Goal: Transaction & Acquisition: Purchase product/service

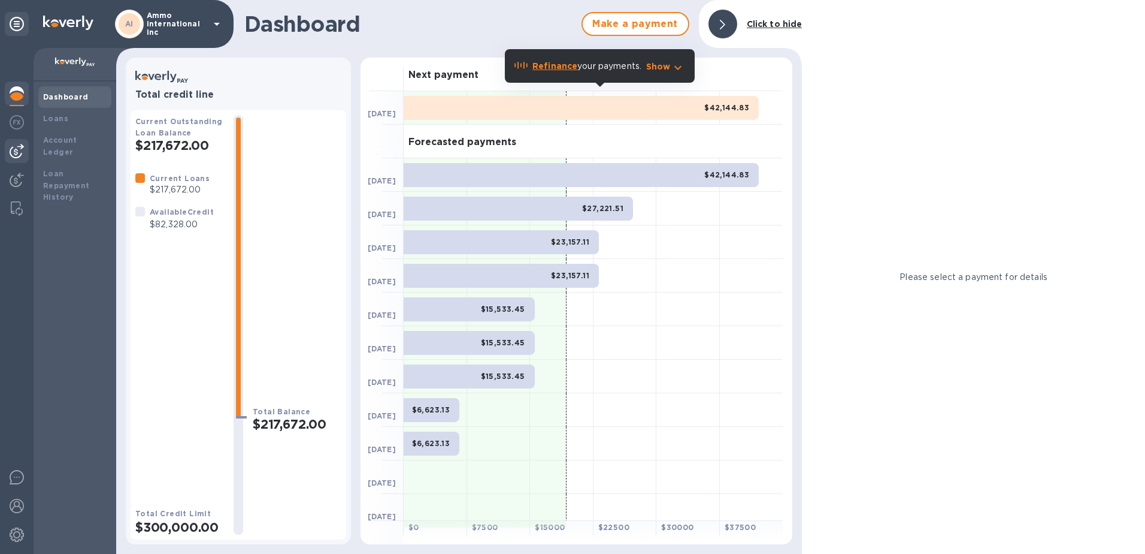
click at [16, 148] on img at bounding box center [17, 151] width 14 height 14
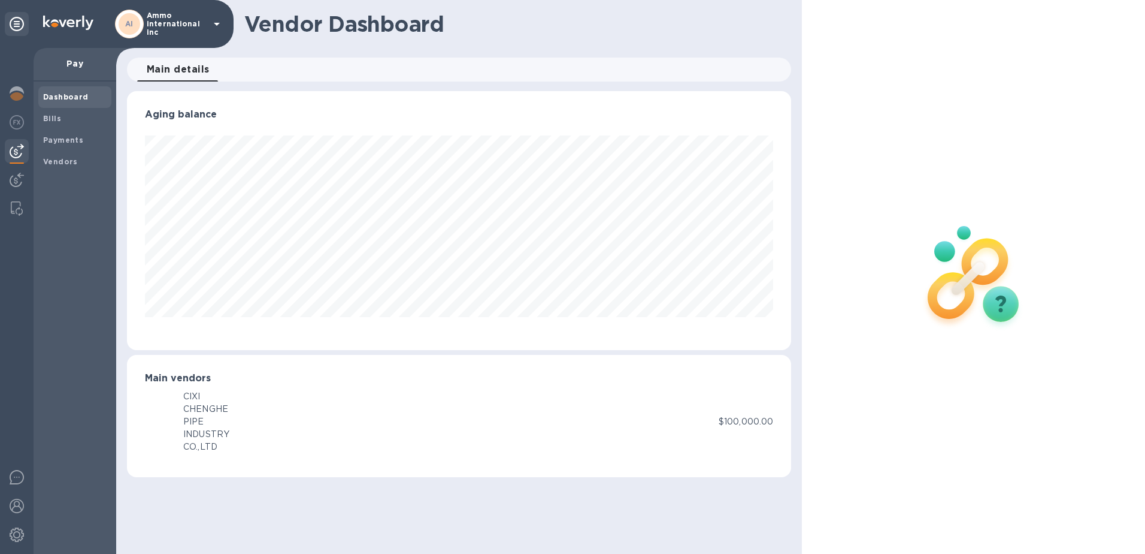
scroll to position [259, 665]
click at [15, 115] on img at bounding box center [17, 122] width 14 height 14
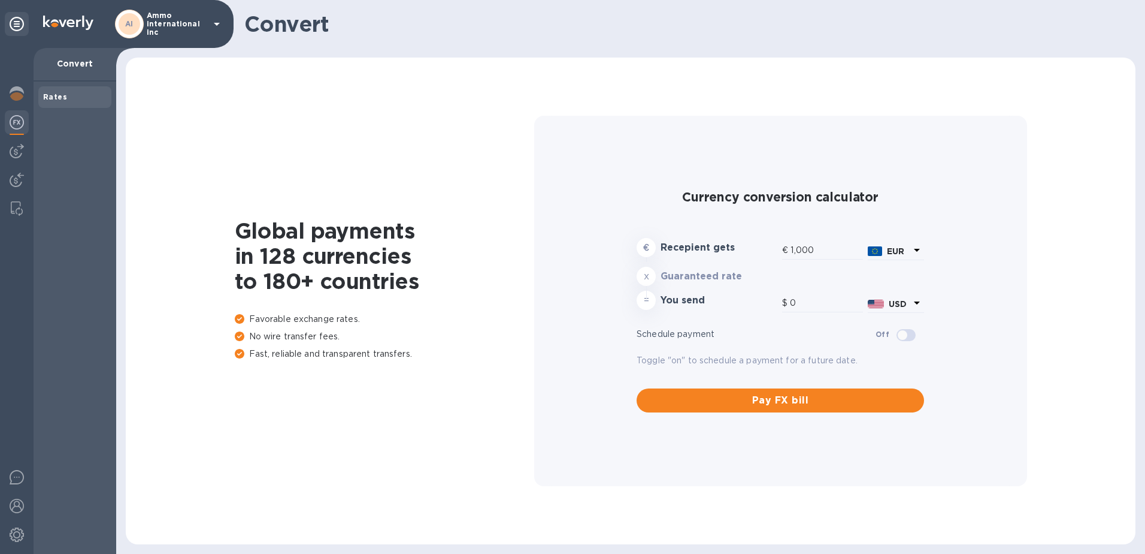
type input "1,181.39"
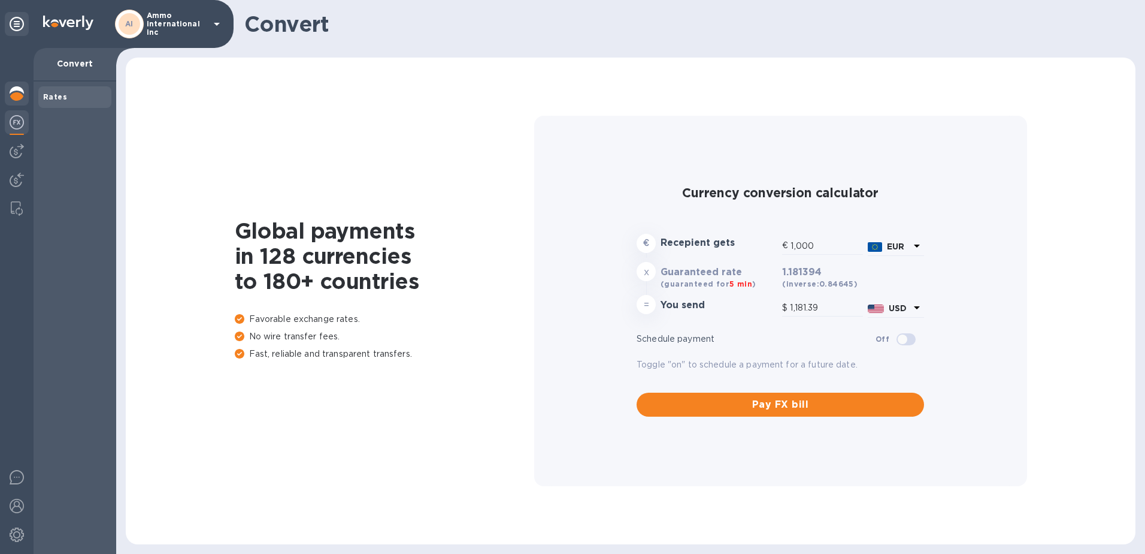
click at [7, 90] on div at bounding box center [17, 94] width 24 height 26
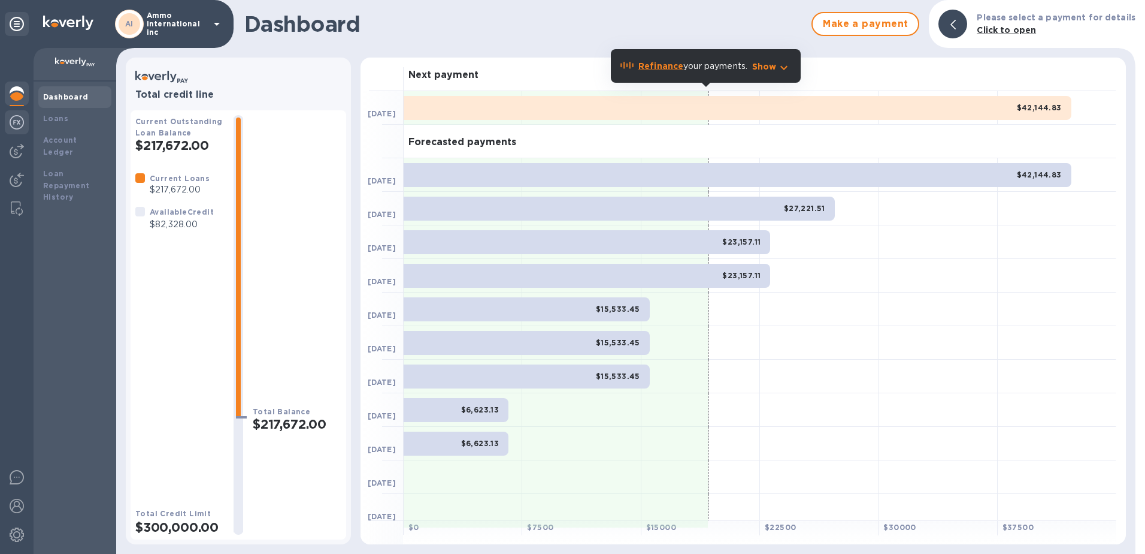
click at [12, 122] on img at bounding box center [17, 122] width 14 height 14
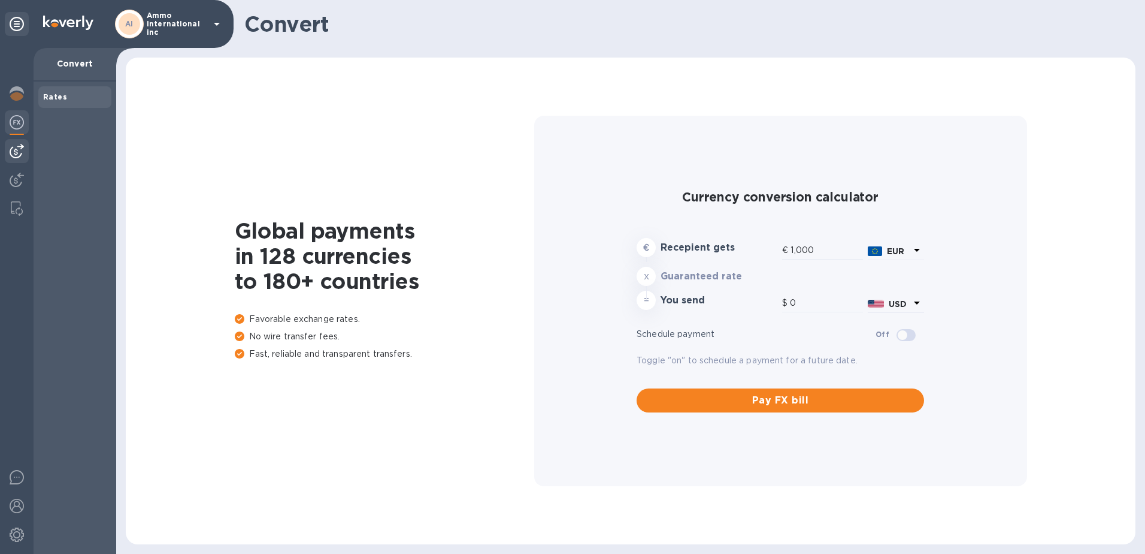
type input "1,181.39"
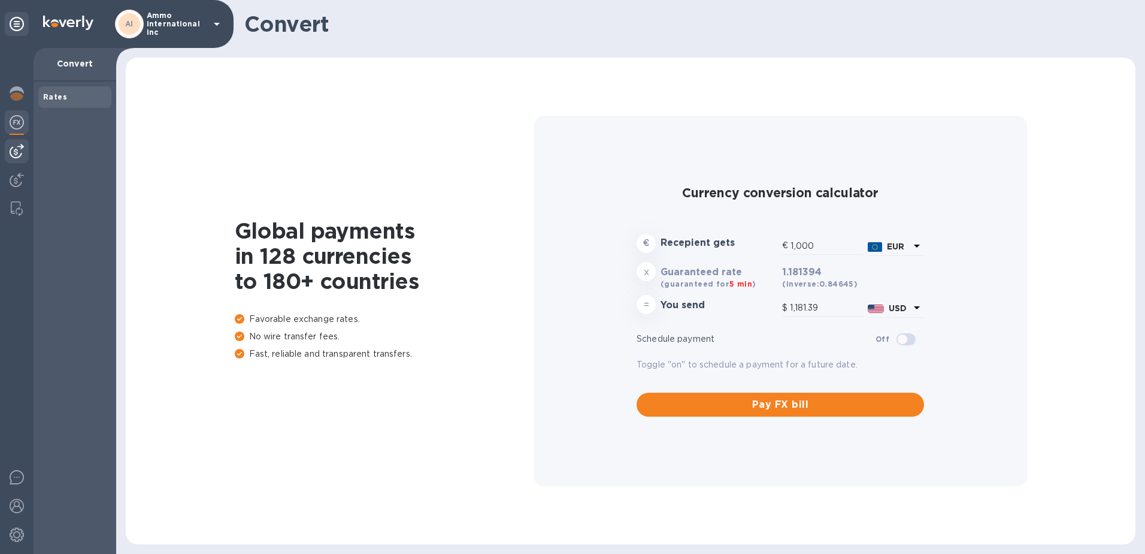
click at [15, 150] on img at bounding box center [17, 151] width 14 height 14
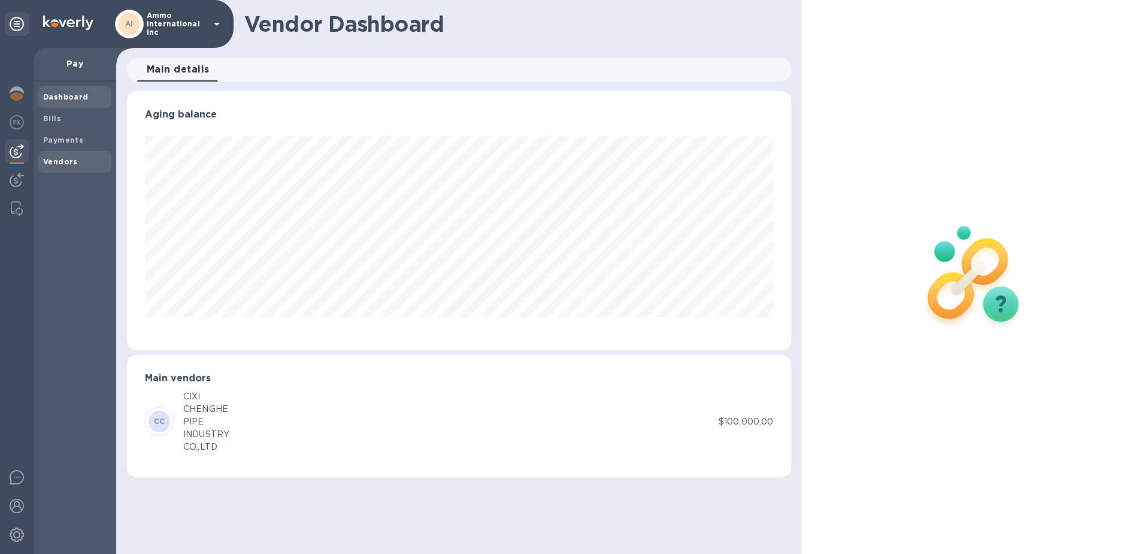
scroll to position [259, 665]
click at [75, 161] on span "Vendors" at bounding box center [75, 162] width 64 height 12
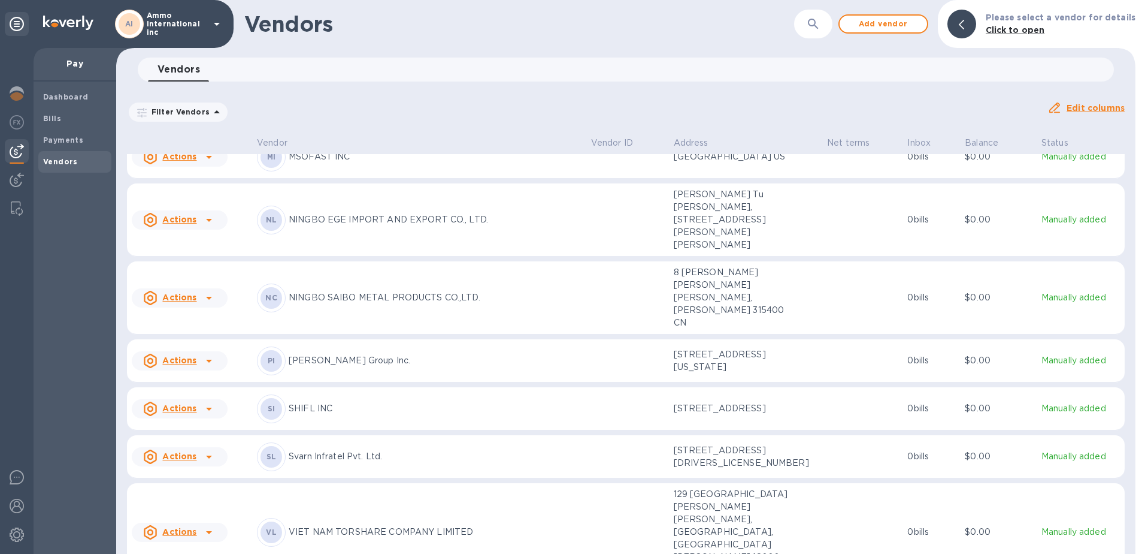
scroll to position [660, 0]
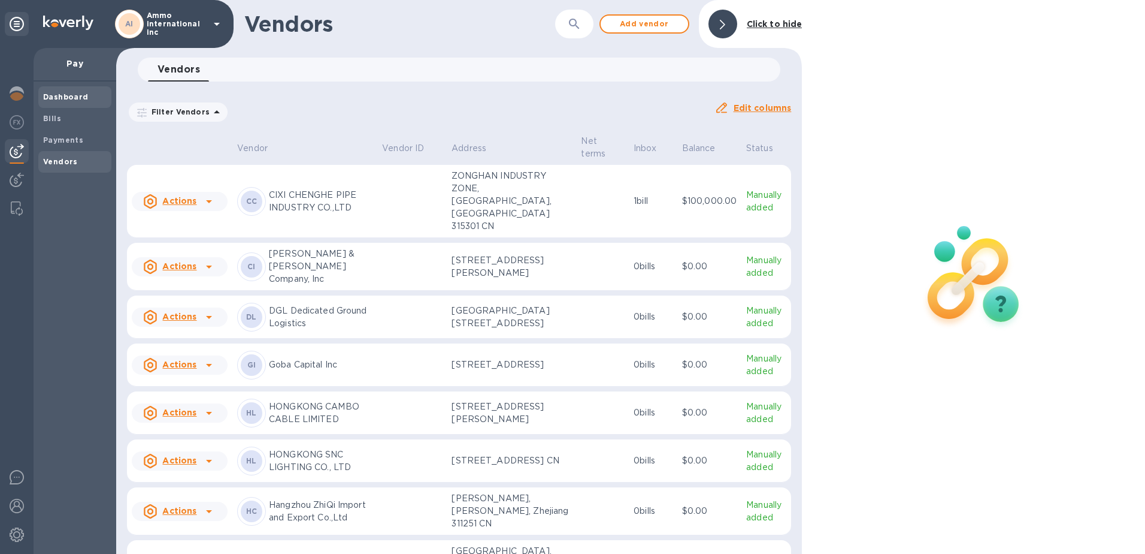
click at [44, 101] on b "Dashboard" at bounding box center [66, 96] width 46 height 9
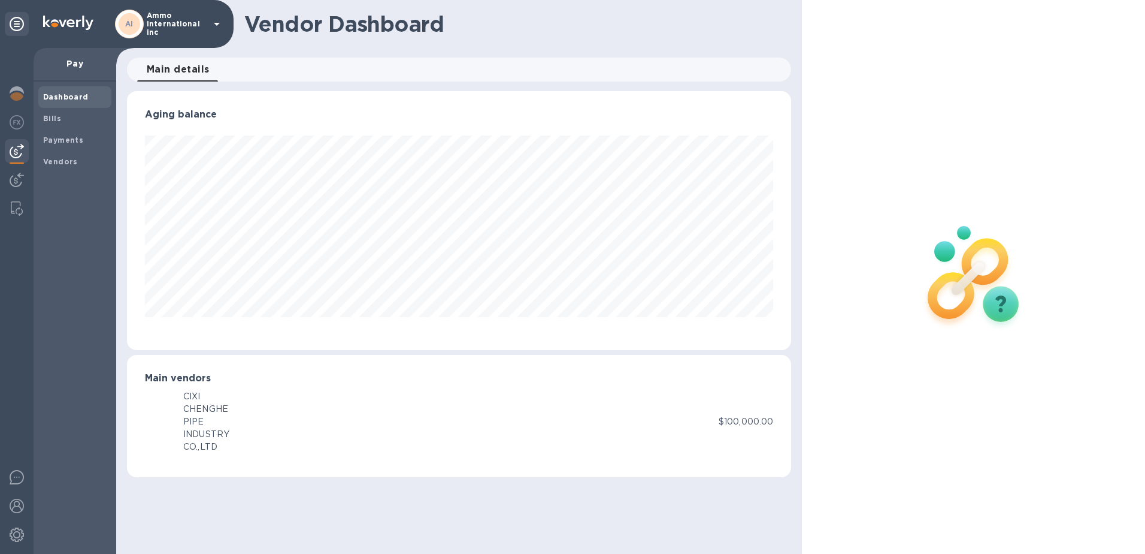
scroll to position [259, 665]
click at [13, 95] on img at bounding box center [17, 93] width 14 height 14
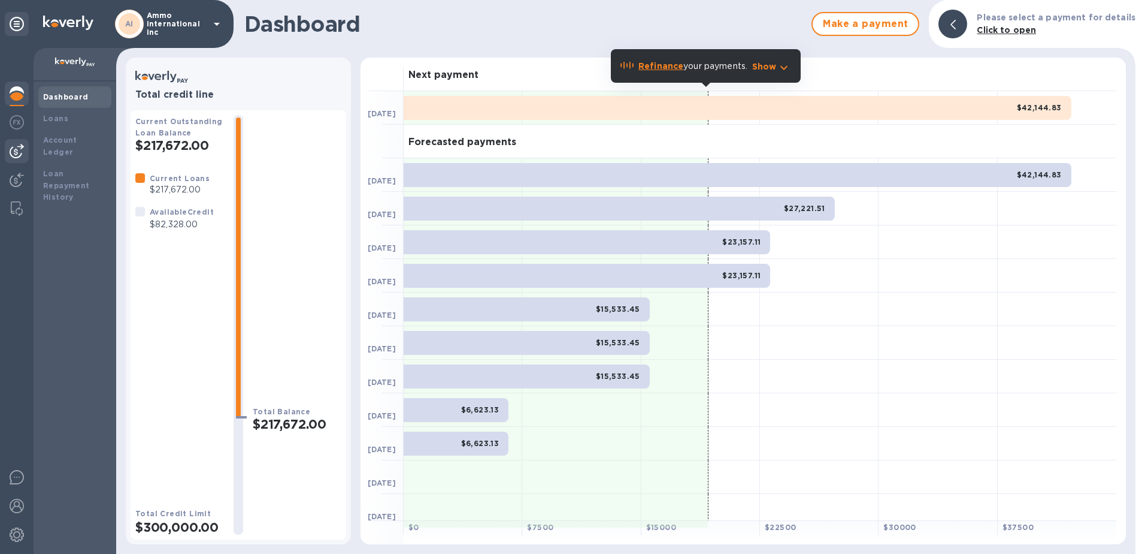
click at [8, 152] on div at bounding box center [17, 151] width 24 height 24
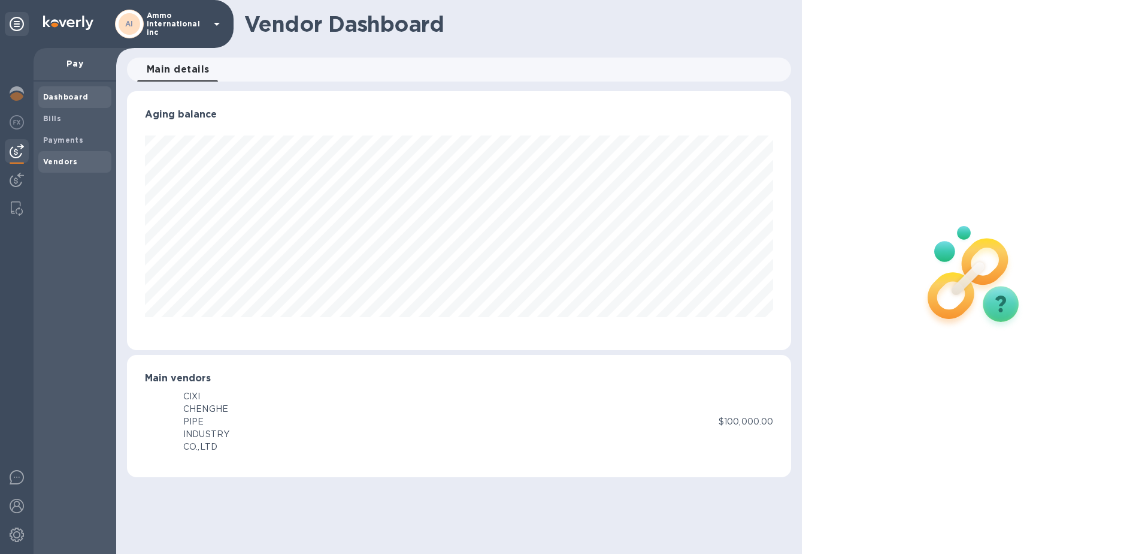
click at [51, 157] on b "Vendors" at bounding box center [60, 161] width 35 height 9
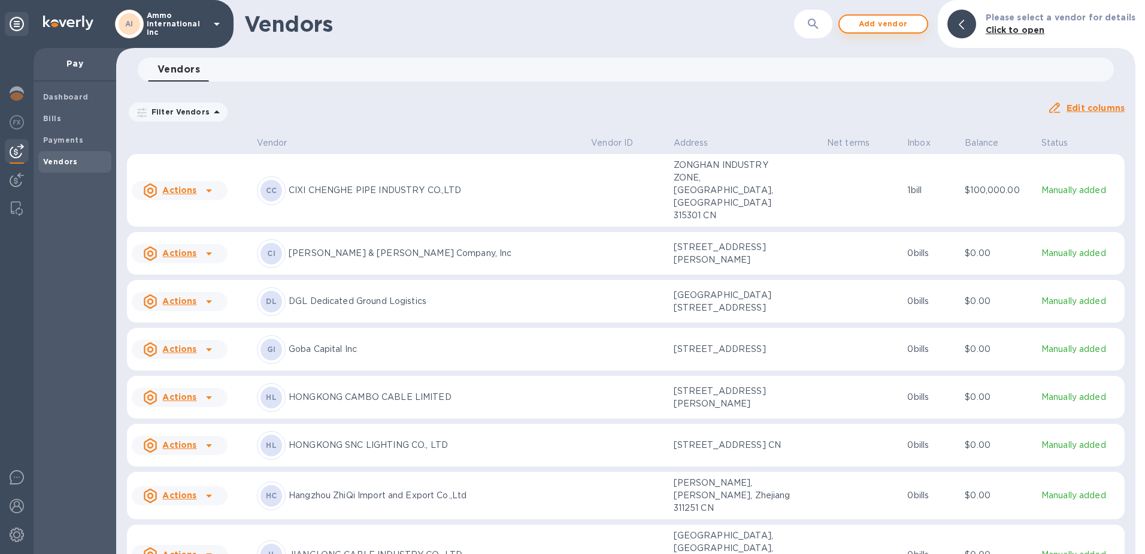
click at [886, 24] on span "Add vendor" at bounding box center [883, 24] width 68 height 14
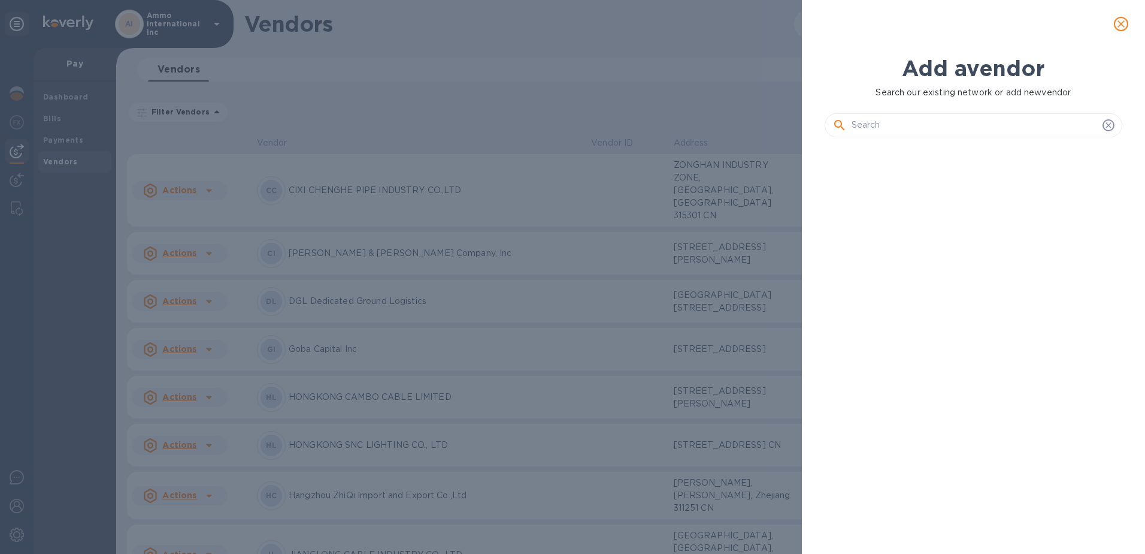
scroll to position [366, 303]
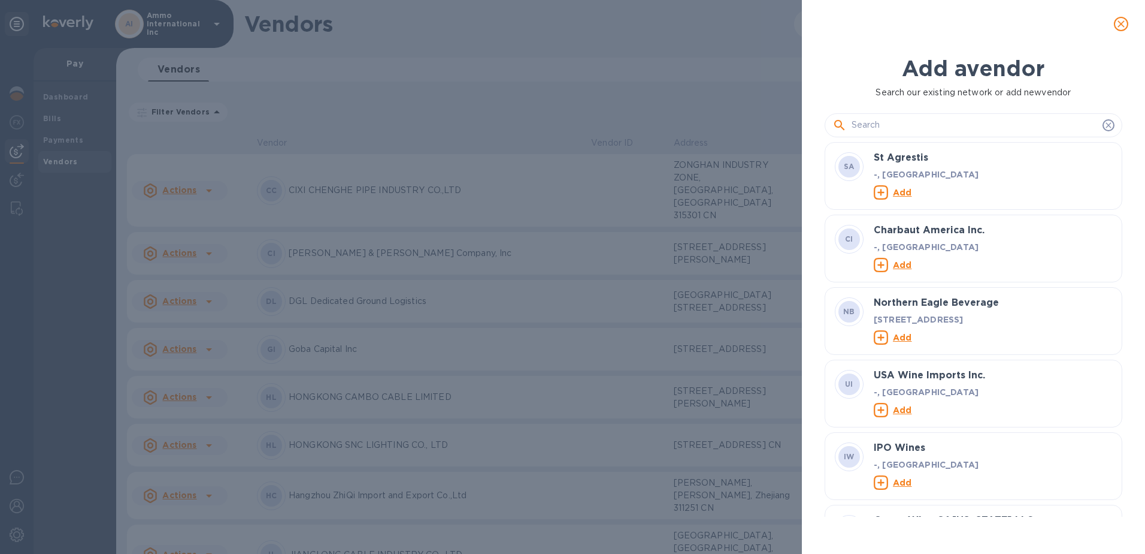
click at [352, 64] on div "Add a vendor Search our existing network or add new vendor SA St Agrestis -, [G…" at bounding box center [572, 277] width 1145 height 554
click at [1123, 25] on icon "close" at bounding box center [1121, 23] width 7 height 7
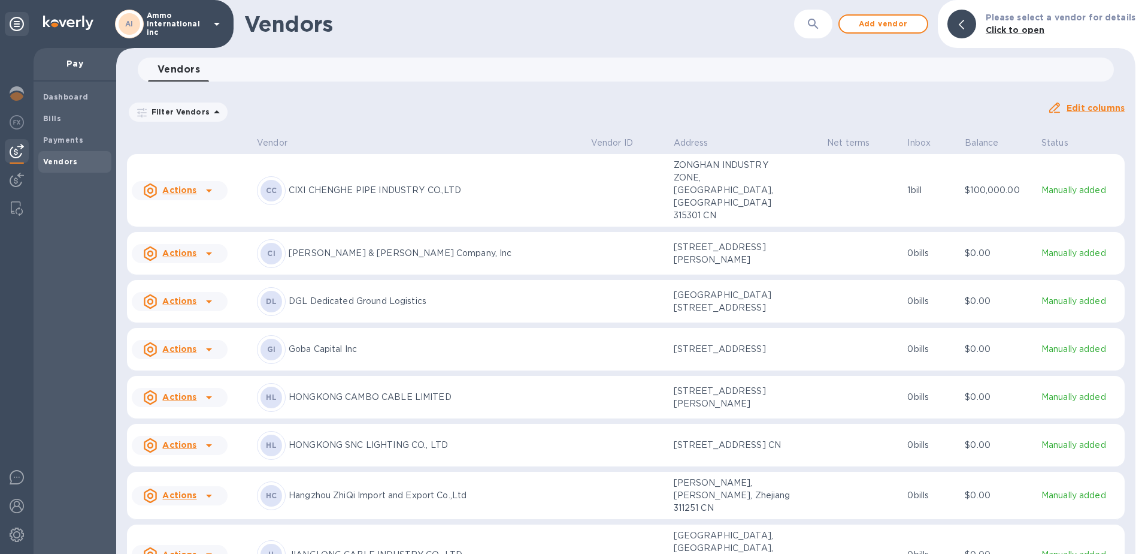
drag, startPoint x: 307, startPoint y: 75, endPoint x: 343, endPoint y: 74, distance: 36.0
click at [307, 75] on div "Vendors 0" at bounding box center [631, 70] width 966 height 24
click at [811, 25] on button "button" at bounding box center [813, 24] width 29 height 29
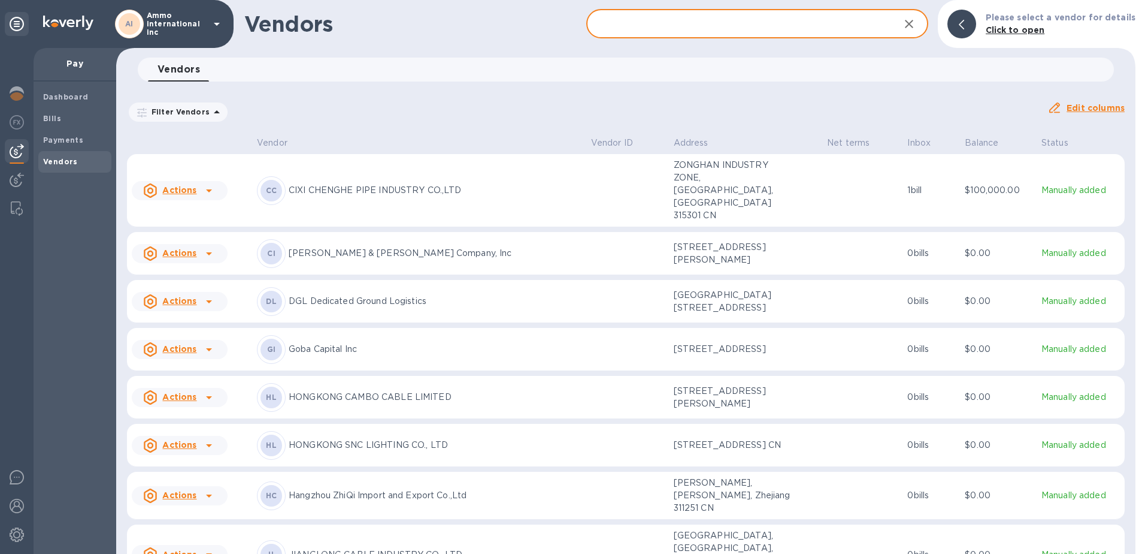
paste input "Signcomplex([GEOGRAPHIC_DATA]) Co.,Ltd"
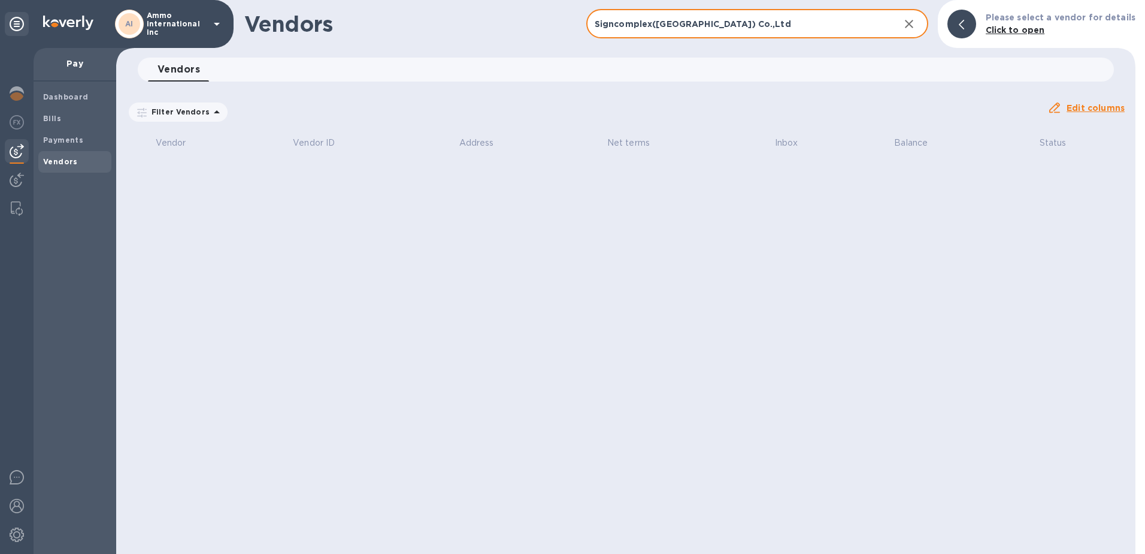
type input "Signcomplex([GEOGRAPHIC_DATA]) Co.,Ltd"
click at [55, 166] on span "Vendors" at bounding box center [60, 162] width 35 height 12
click at [913, 24] on icon "button" at bounding box center [909, 24] width 14 height 14
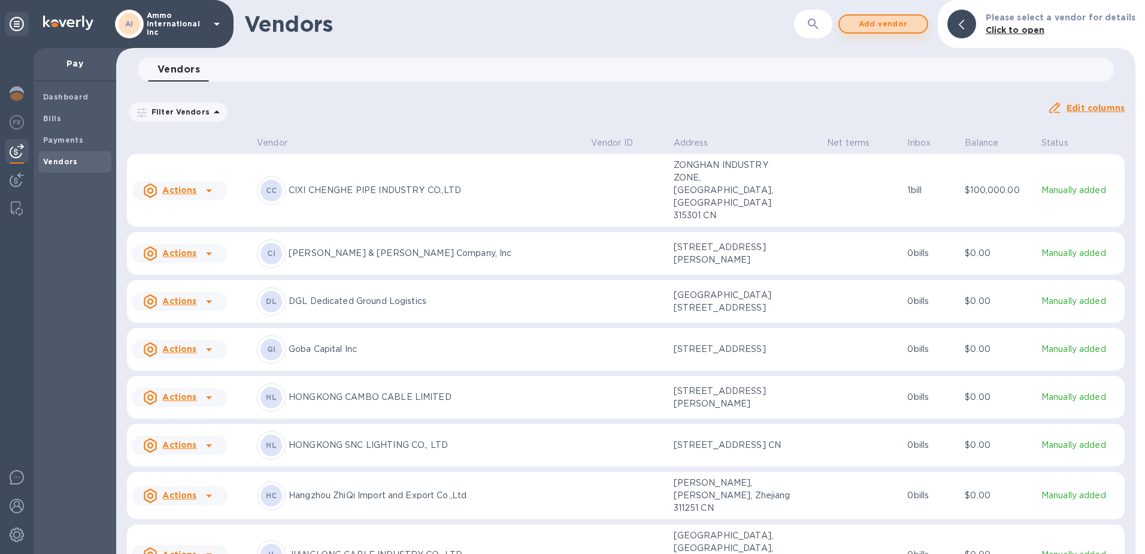
click at [885, 27] on span "Add vendor" at bounding box center [883, 24] width 68 height 14
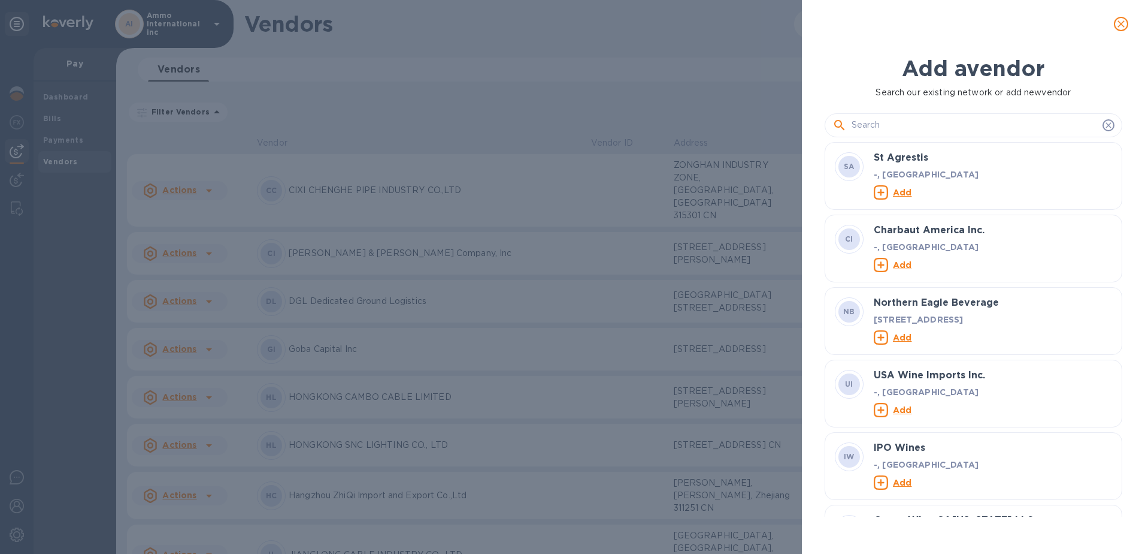
click at [904, 128] on input "text" at bounding box center [975, 125] width 246 height 18
paste input "Signcomplex([GEOGRAPHIC_DATA]) Co.,Ltd"
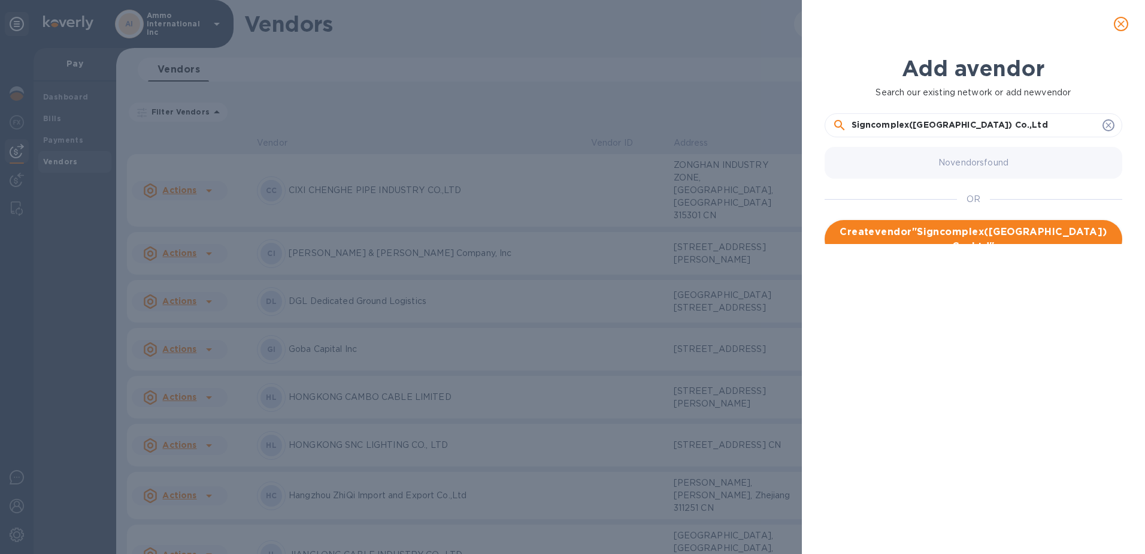
type input "Signcomplex([GEOGRAPHIC_DATA]) Co.,Ltd"
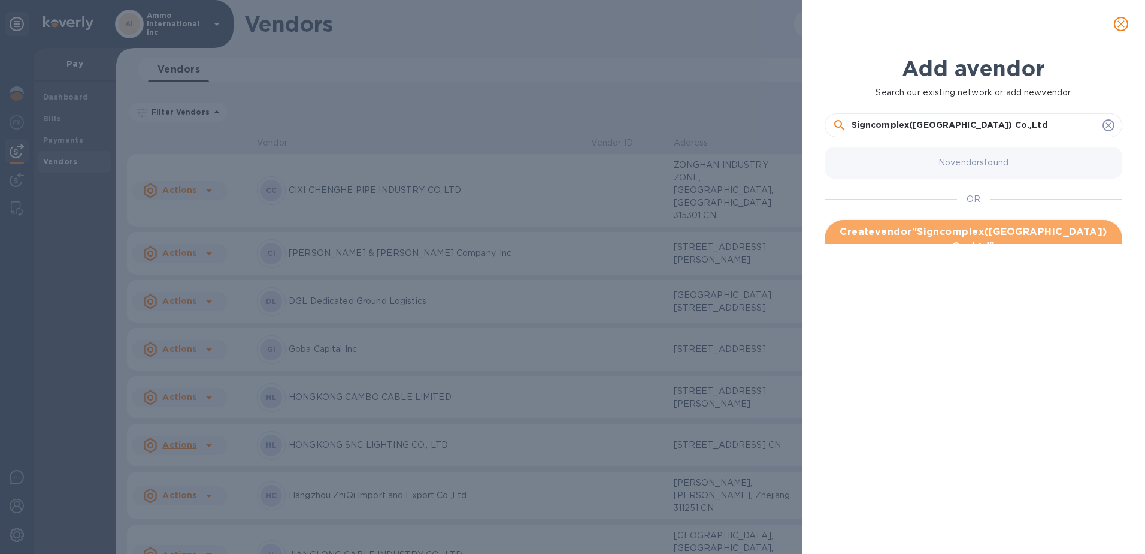
click at [999, 237] on span "Create vendor " Signcomplex([GEOGRAPHIC_DATA]) Co.,Ltd "" at bounding box center [974, 239] width 279 height 29
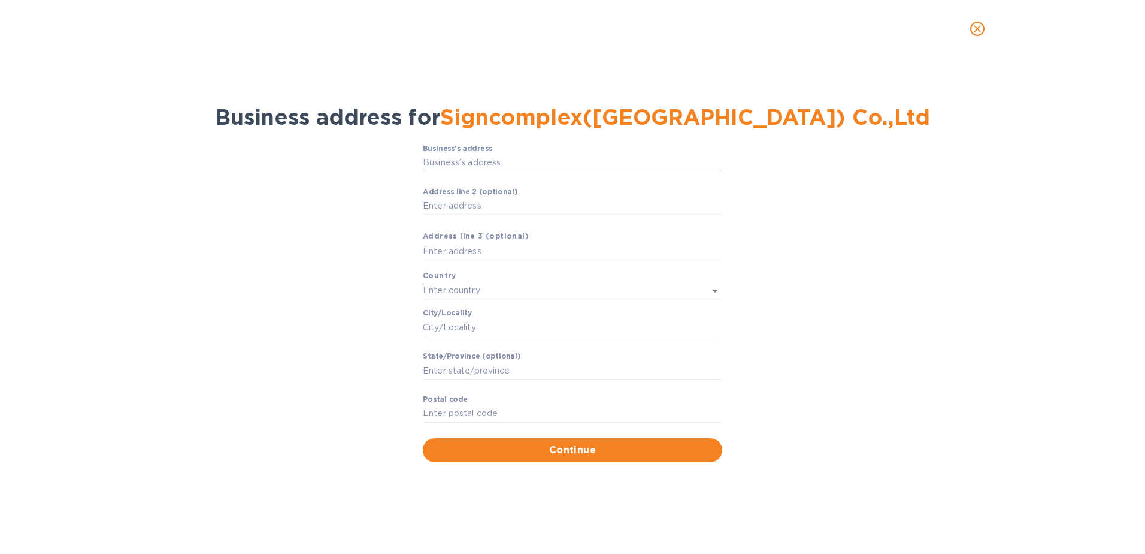
click at [498, 161] on input "Business’s аddress" at bounding box center [573, 163] width 300 height 18
paste input "[STREET_ADDRESS]"
type input "จ.ระยอง"
type input "[GEOGRAPHIC_DATA]"
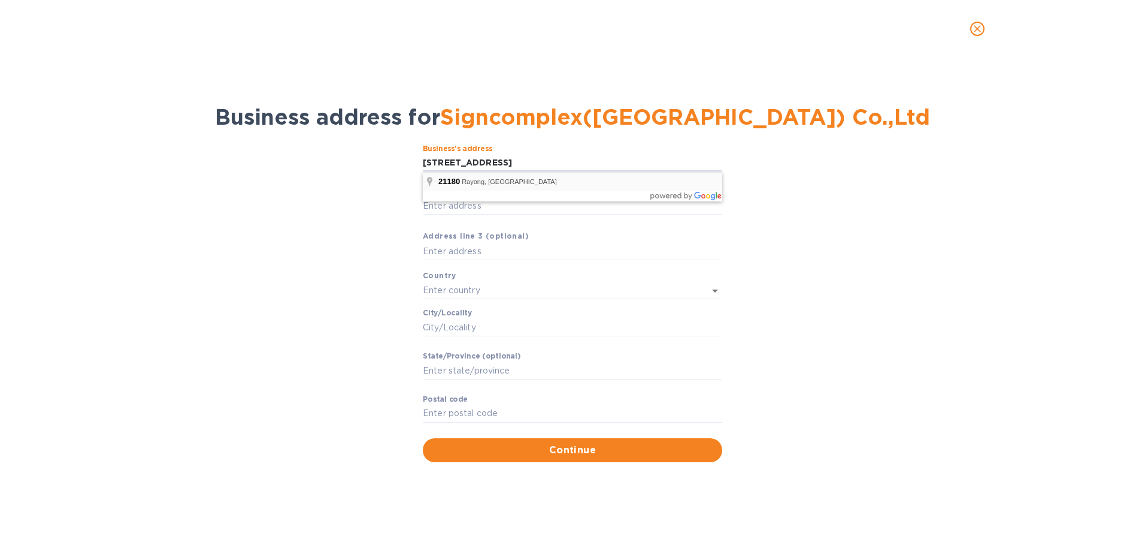
type input "จ.ระยอง"
type input "21180"
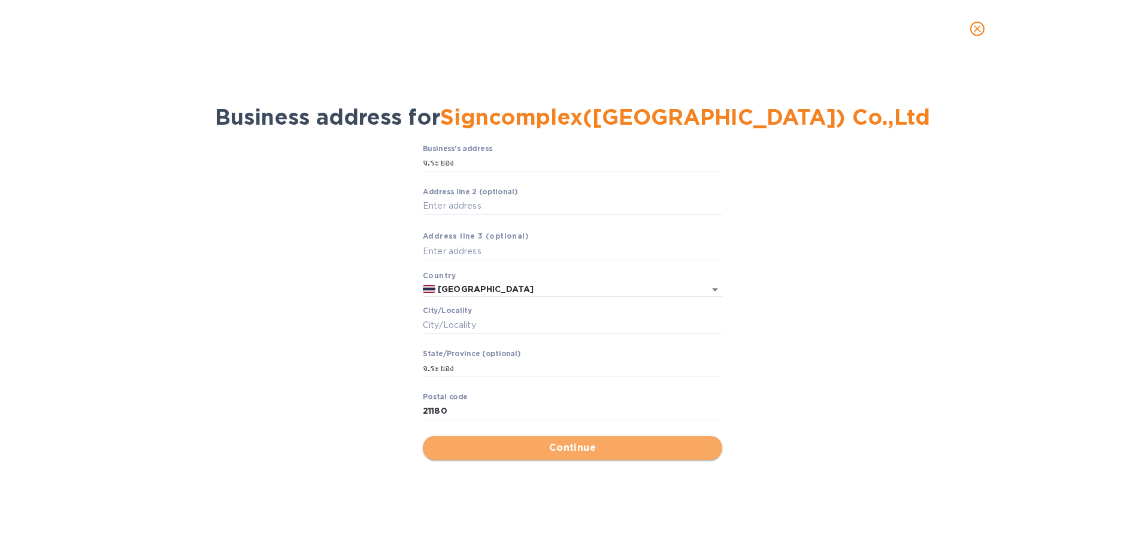
click at [479, 451] on span "Continue" at bounding box center [573, 447] width 280 height 14
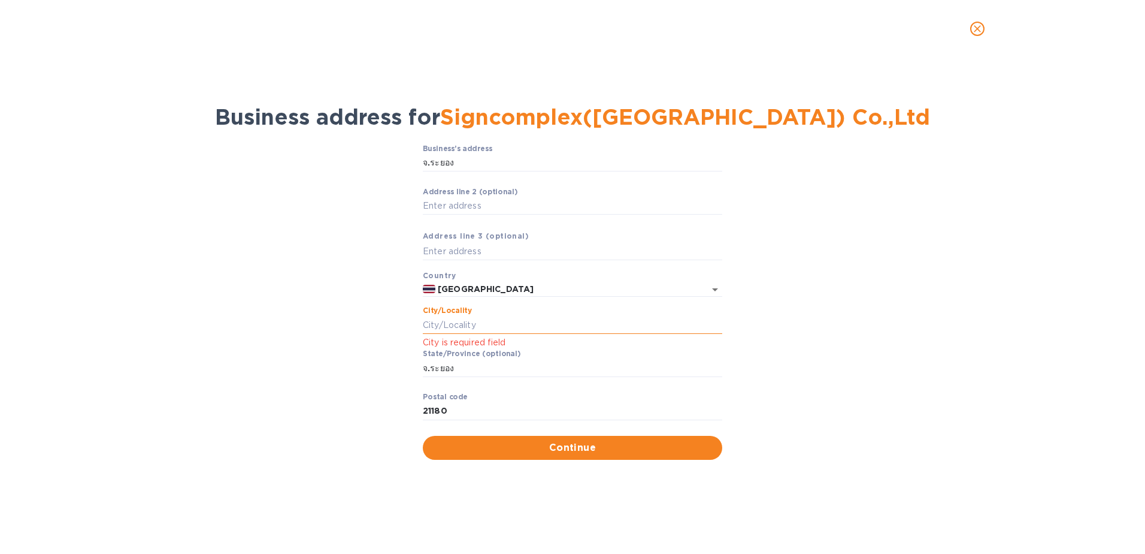
click at [455, 324] on input "Сity/Locаlity" at bounding box center [573, 325] width 300 height 18
paste input "[STREET_ADDRESS]"
drag, startPoint x: 621, startPoint y: 325, endPoint x: 205, endPoint y: 325, distance: 415.8
click at [205, 325] on div "Business’s аddress จ.ระยอง ​ Аddress line 2 (optional) ​ Аddress line 3 (option…" at bounding box center [573, 301] width 1114 height 329
drag, startPoint x: 567, startPoint y: 328, endPoint x: 459, endPoint y: 329, distance: 108.4
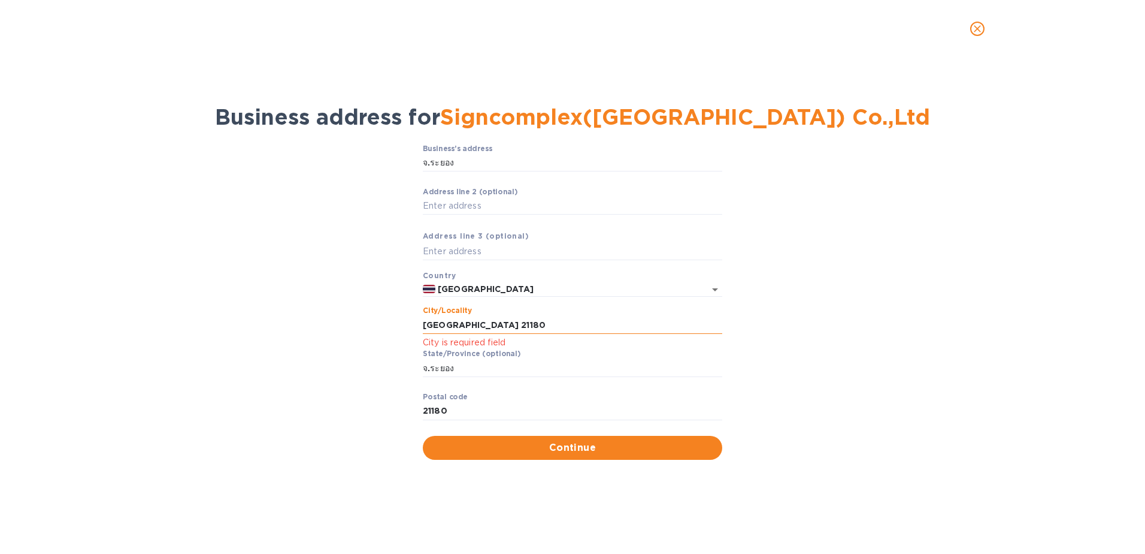
click at [459, 329] on input "[GEOGRAPHIC_DATA] 21180" at bounding box center [573, 325] width 300 height 18
type input "Rayong"
click at [474, 449] on span "Continue" at bounding box center [573, 447] width 280 height 14
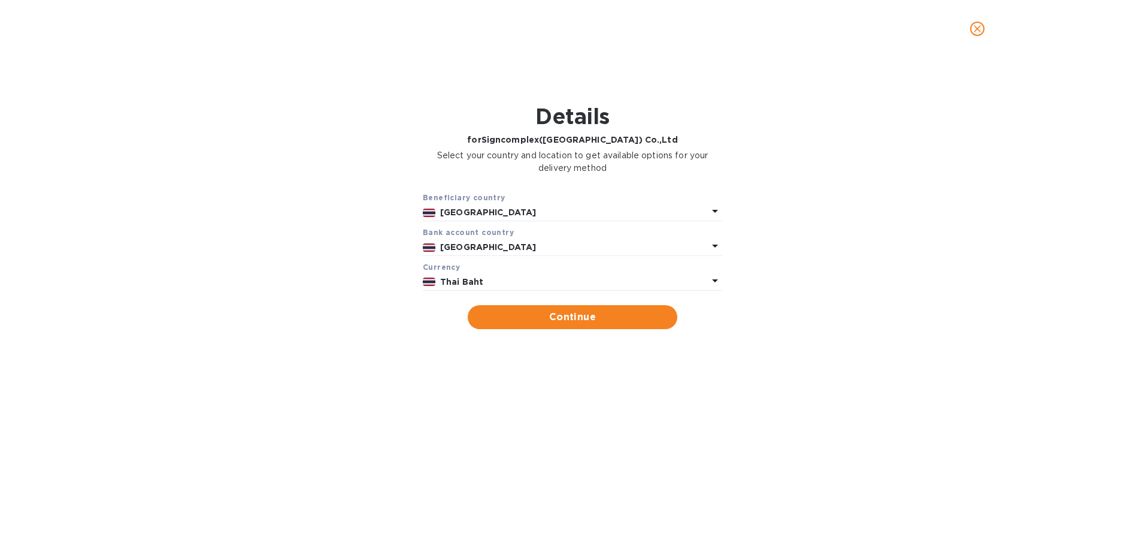
click at [490, 280] on p "Thai Baht" at bounding box center [574, 282] width 268 height 13
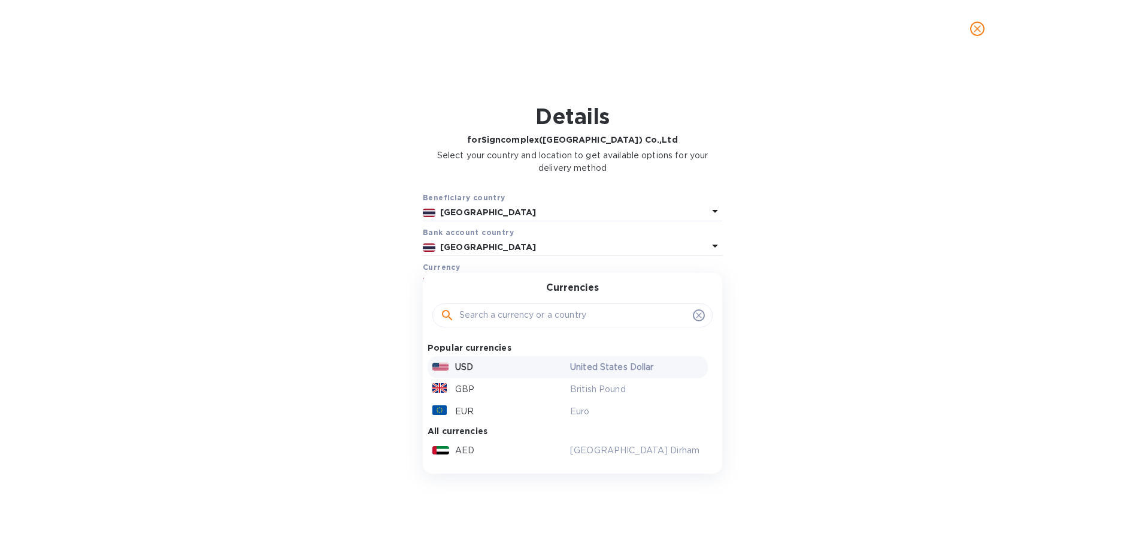
click at [483, 364] on div "USD" at bounding box center [499, 366] width 138 height 17
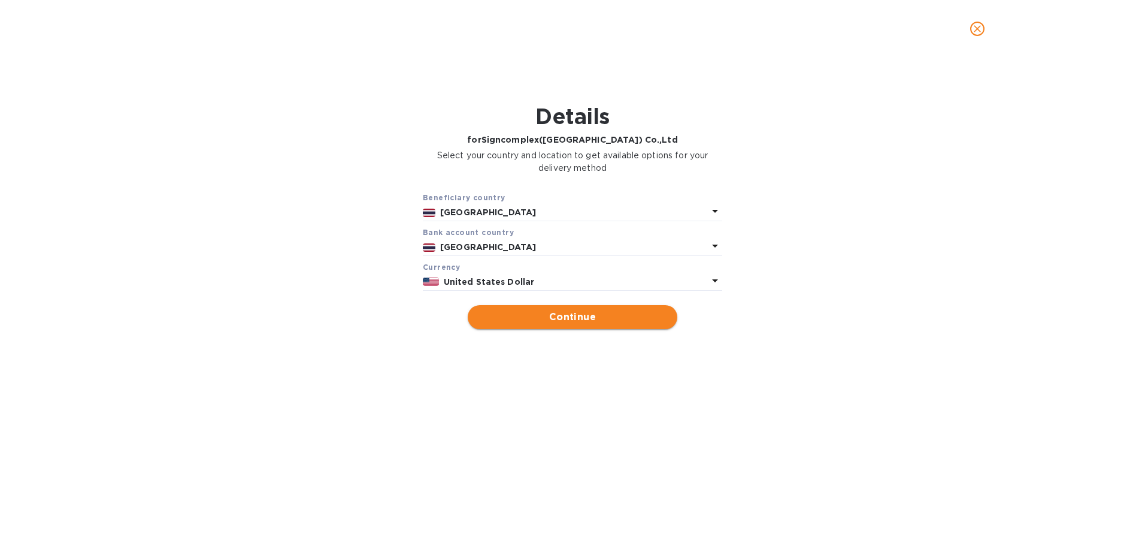
click at [555, 317] on span "Continue" at bounding box center [572, 317] width 191 height 14
type input "Signcomplex([GEOGRAPHIC_DATA]) Co.,Ltd"
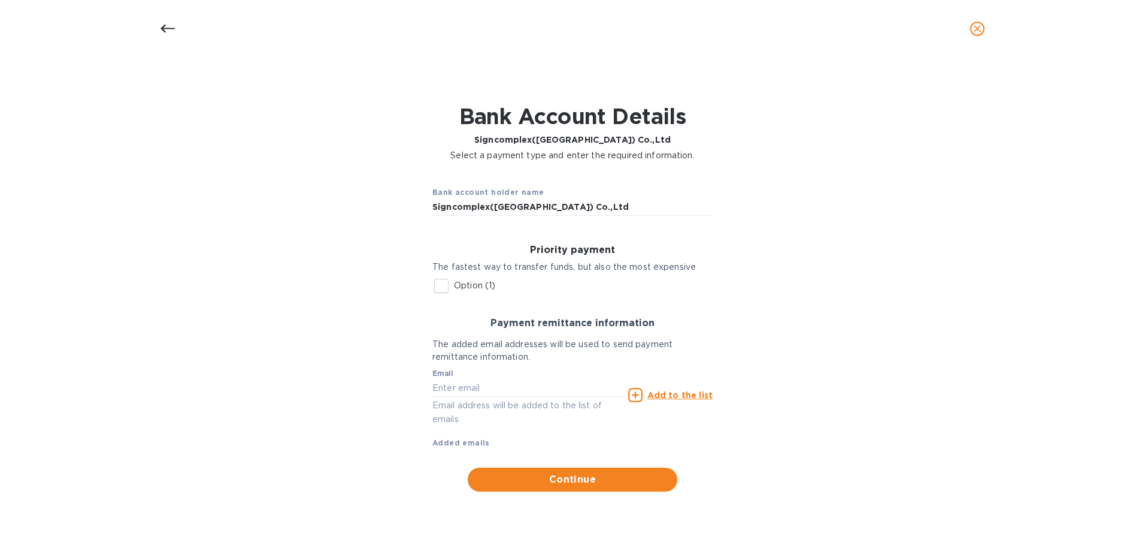
click at [443, 285] on input "Option (1)" at bounding box center [441, 285] width 25 height 25
checkbox input "true"
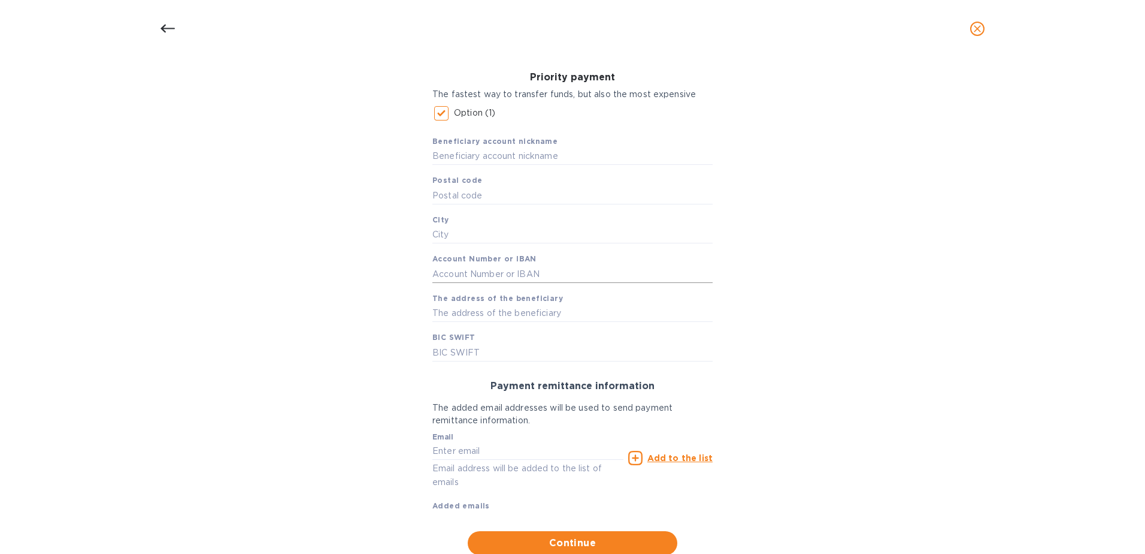
scroll to position [180, 0]
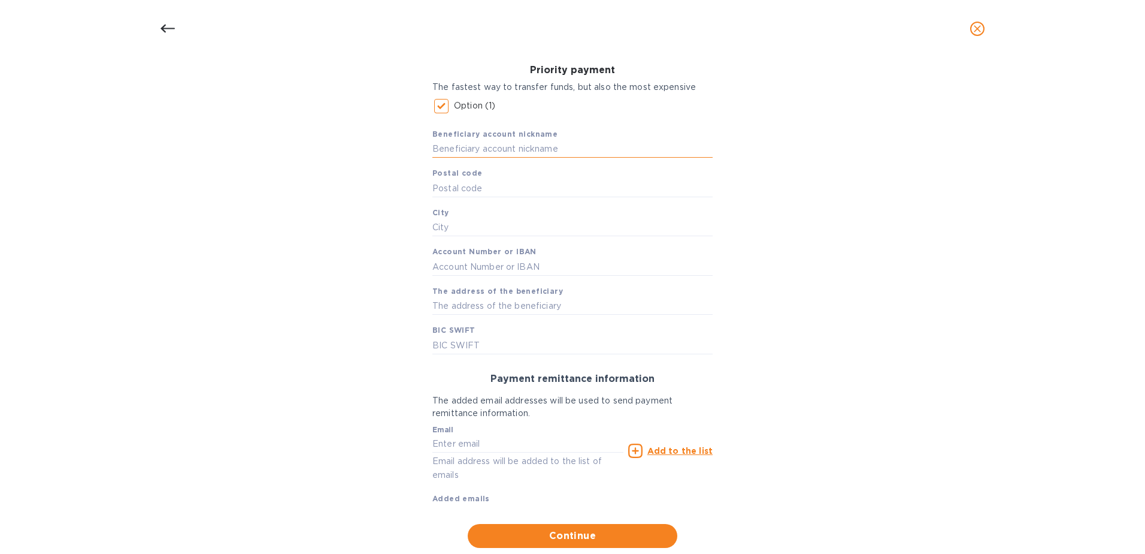
click at [467, 149] on input "text" at bounding box center [573, 149] width 280 height 18
click at [438, 271] on input "text" at bounding box center [573, 267] width 280 height 18
paste input "[CREDIT_CARD_NUMBER]"
type input "[CREDIT_CARD_NUMBER]"
click at [466, 146] on input "text" at bounding box center [573, 149] width 280 height 18
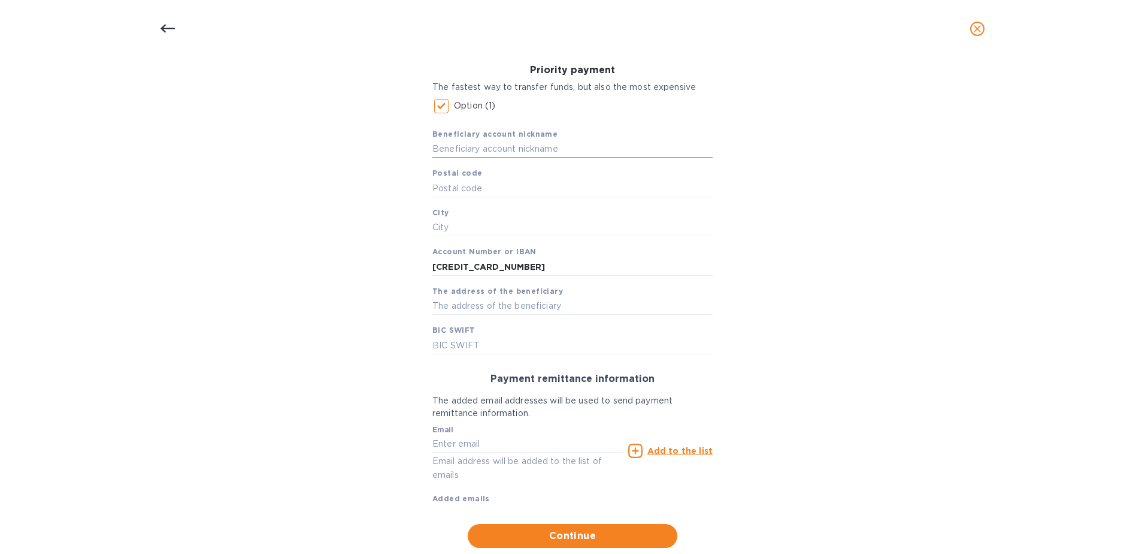
paste input "Signcomplex([GEOGRAPHIC_DATA]) Co.,Ltd"
type input "Signcomplex([GEOGRAPHIC_DATA]) Co.,Ltd"
click at [485, 186] on input "text" at bounding box center [573, 188] width 280 height 18
type input "21180"
click at [452, 225] on input "text" at bounding box center [573, 228] width 280 height 18
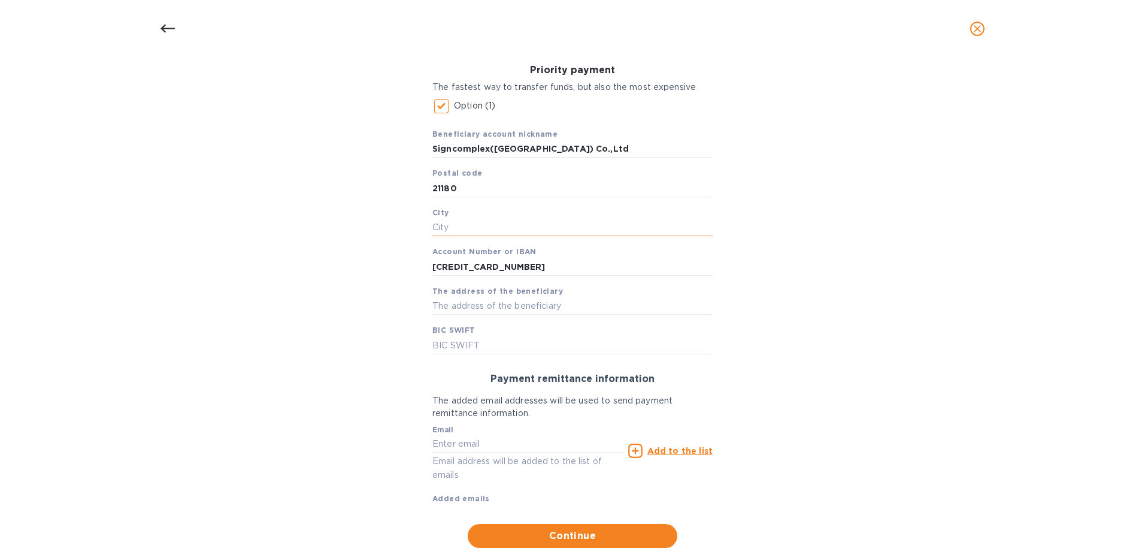
paste input "Rayong"
type input "Rayong"
click at [462, 307] on input "text" at bounding box center [573, 306] width 280 height 18
click at [358, 347] on div "Bank account holder name Signcomplex([GEOGRAPHIC_DATA]) Co.,Ltd Priority paymen…" at bounding box center [573, 272] width 1114 height 566
click at [477, 307] on input "text" at bounding box center [573, 306] width 280 height 18
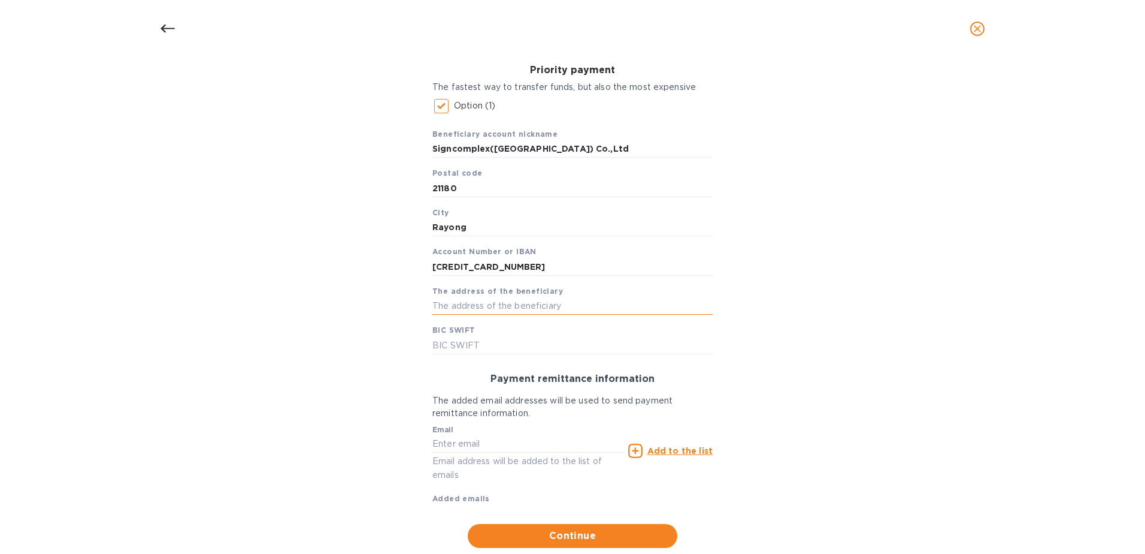
paste input "[STREET_ADDRESS]"
type input "[STREET_ADDRESS]"
click at [463, 334] on b "BIC SWIFT" at bounding box center [454, 329] width 43 height 9
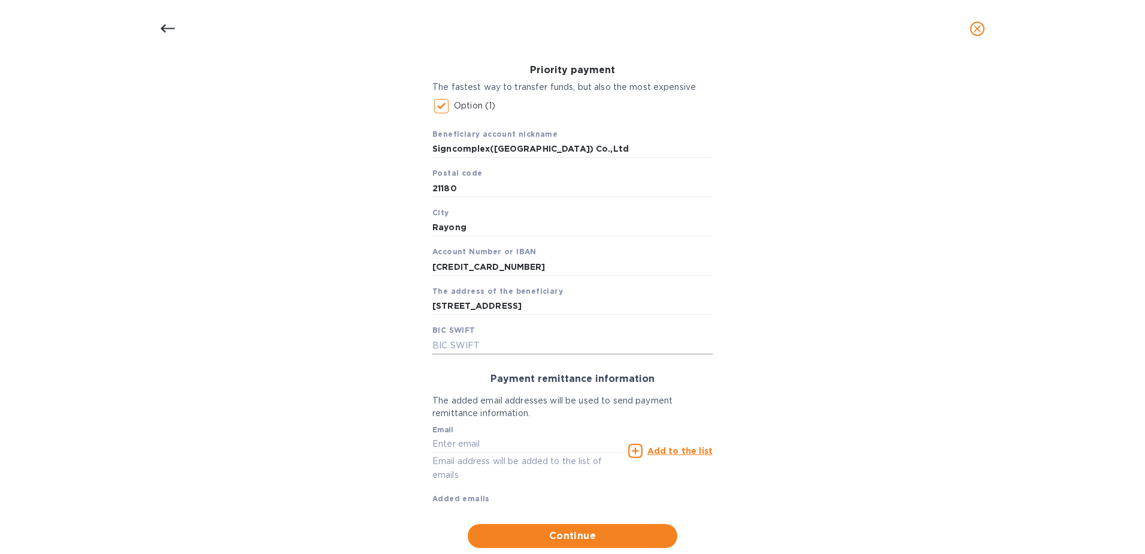
click at [461, 349] on input "text" at bounding box center [573, 345] width 280 height 18
click at [445, 349] on input "text" at bounding box center [573, 345] width 280 height 18
paste input "[SWIFT_CODE]"
type input "[SWIFT_CODE]"
click at [704, 373] on h3 "Payment remittance information" at bounding box center [573, 378] width 280 height 11
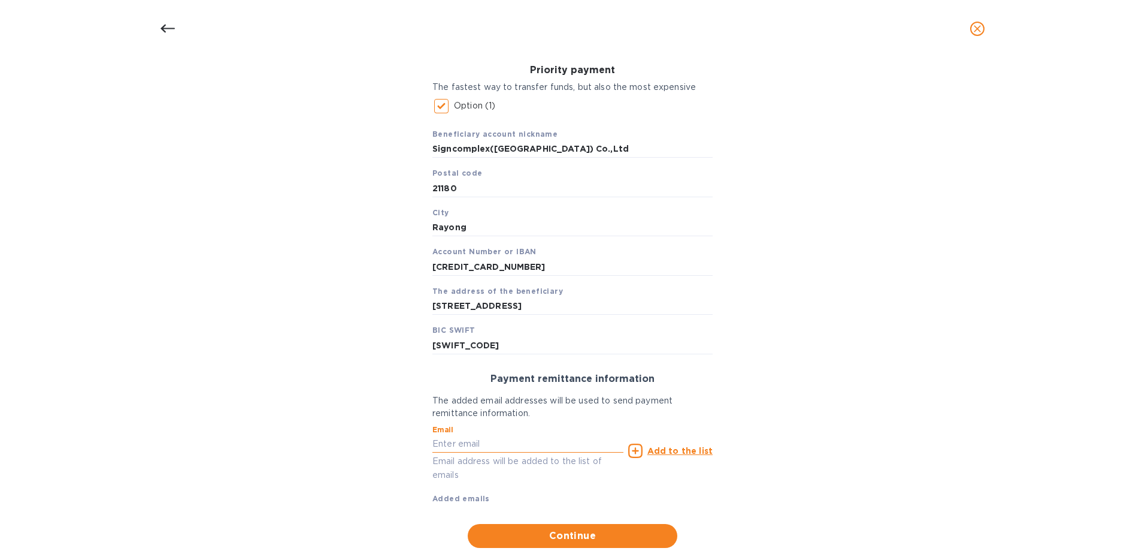
click at [489, 443] on input "text" at bounding box center [528, 444] width 191 height 18
type input "[PERSON_NAME][EMAIL_ADDRESS][DOMAIN_NAME]"
click at [671, 449] on u "Add to the list" at bounding box center [680, 451] width 65 height 10
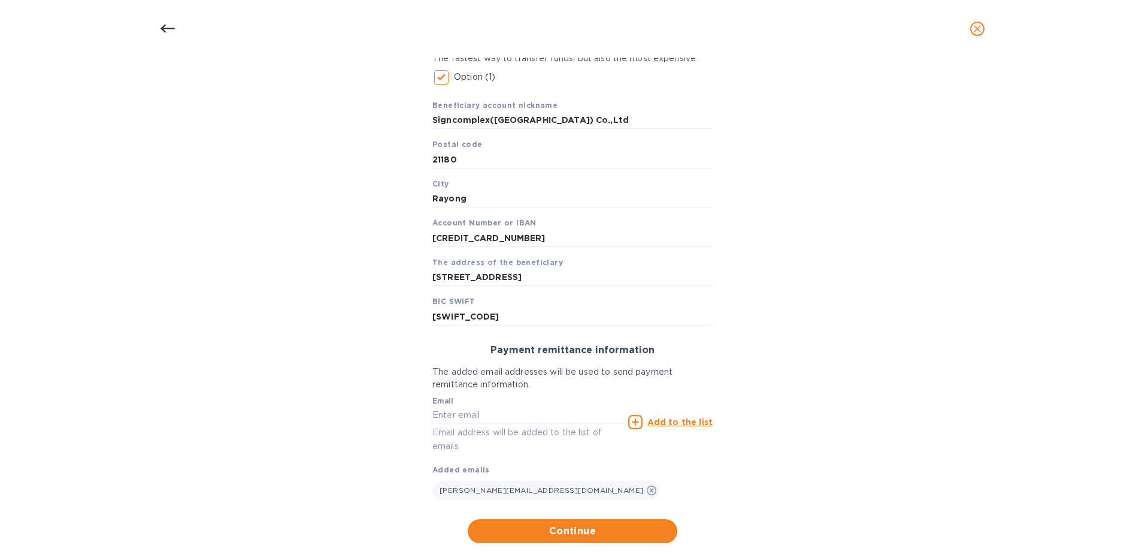
scroll to position [235, 0]
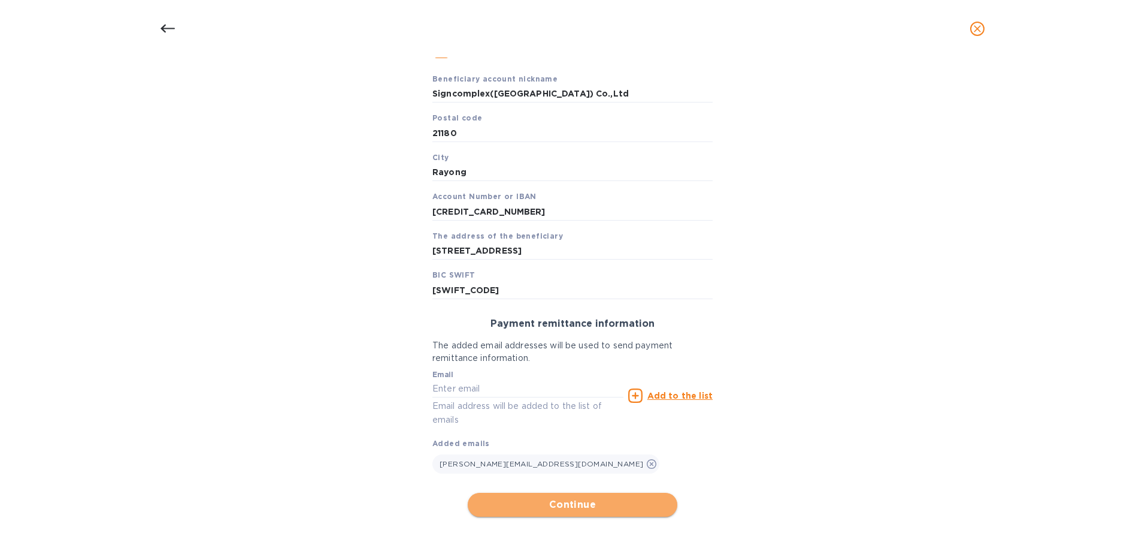
click at [551, 507] on span "Continue" at bounding box center [572, 504] width 191 height 14
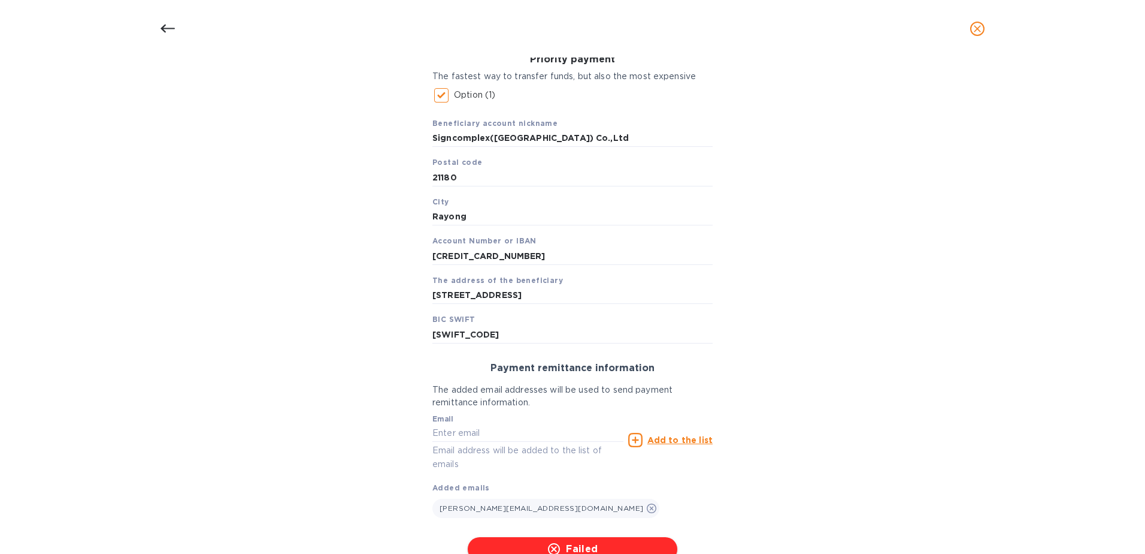
scroll to position [279, 0]
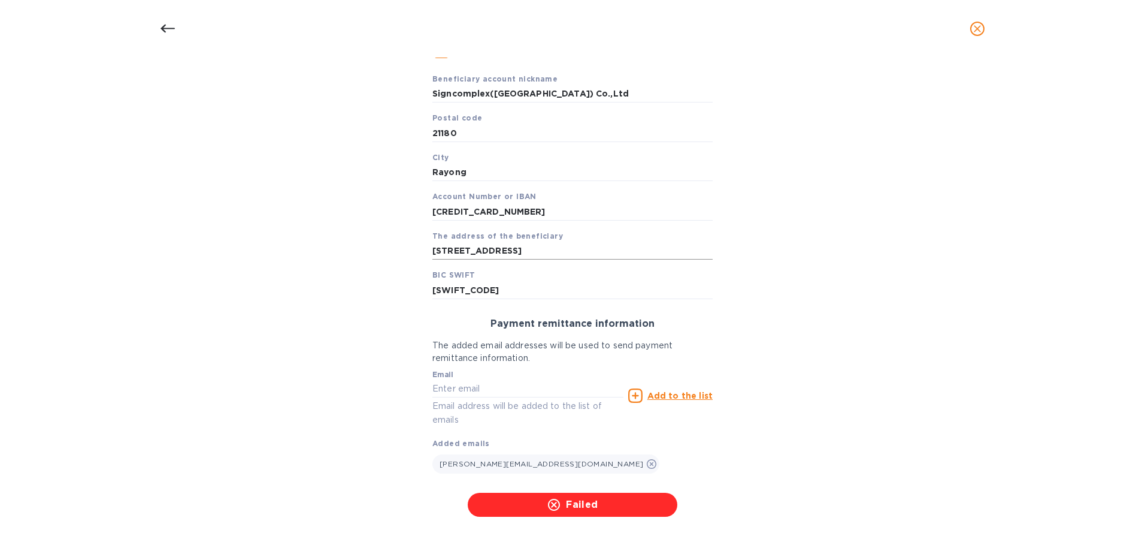
click at [494, 253] on input "[STREET_ADDRESS]" at bounding box center [573, 251] width 280 height 18
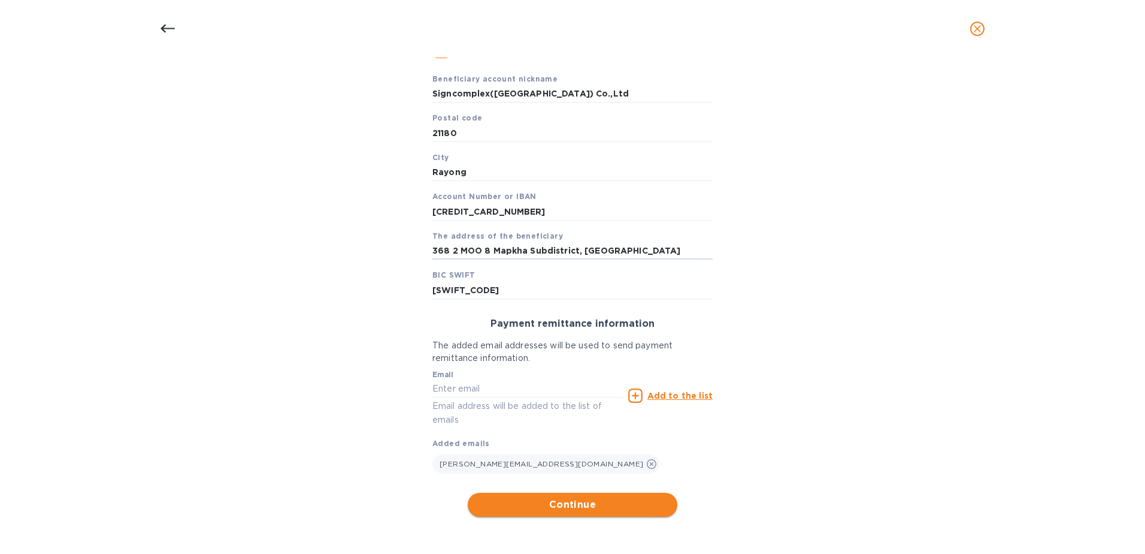
scroll to position [0, 0]
click at [601, 510] on span "Continue" at bounding box center [572, 504] width 191 height 14
click at [574, 253] on input "368 2 MOO 8 Mapkha Subdistrict, [GEOGRAPHIC_DATA]" at bounding box center [573, 251] width 280 height 18
click at [597, 504] on span "Continue" at bounding box center [572, 504] width 191 height 14
drag, startPoint x: 504, startPoint y: 249, endPoint x: 395, endPoint y: 256, distance: 109.3
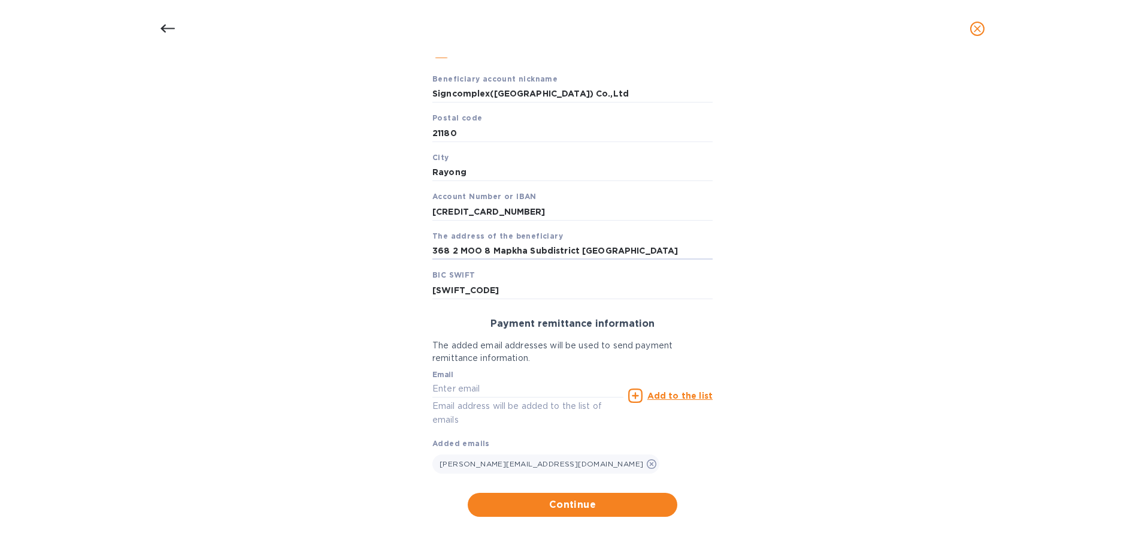
click at [395, 256] on div "bankAccountHolderName must be a trimmed string Bank account holder name Signcom…" at bounding box center [573, 207] width 1114 height 634
click at [575, 259] on input "368 2 MOO 8 Mapkha Subdistrict [GEOGRAPHIC_DATA]" at bounding box center [573, 251] width 280 height 18
drag, startPoint x: 579, startPoint y: 249, endPoint x: 758, endPoint y: 265, distance: 180.4
click at [758, 265] on div "bankAccountHolderName must be a trimmed string Bank account holder name Signcom…" at bounding box center [573, 207] width 1114 height 634
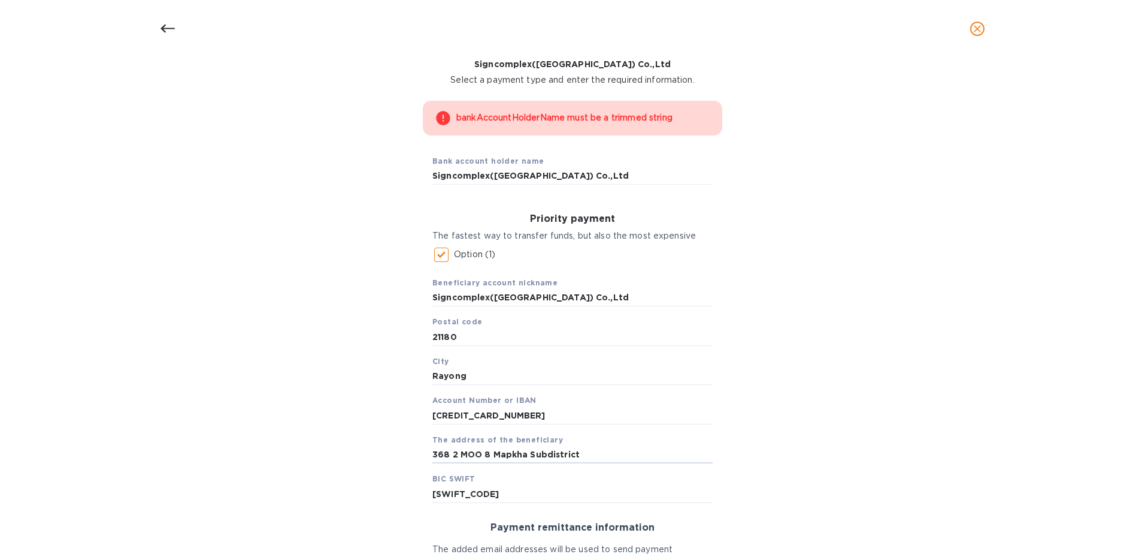
scroll to position [40, 0]
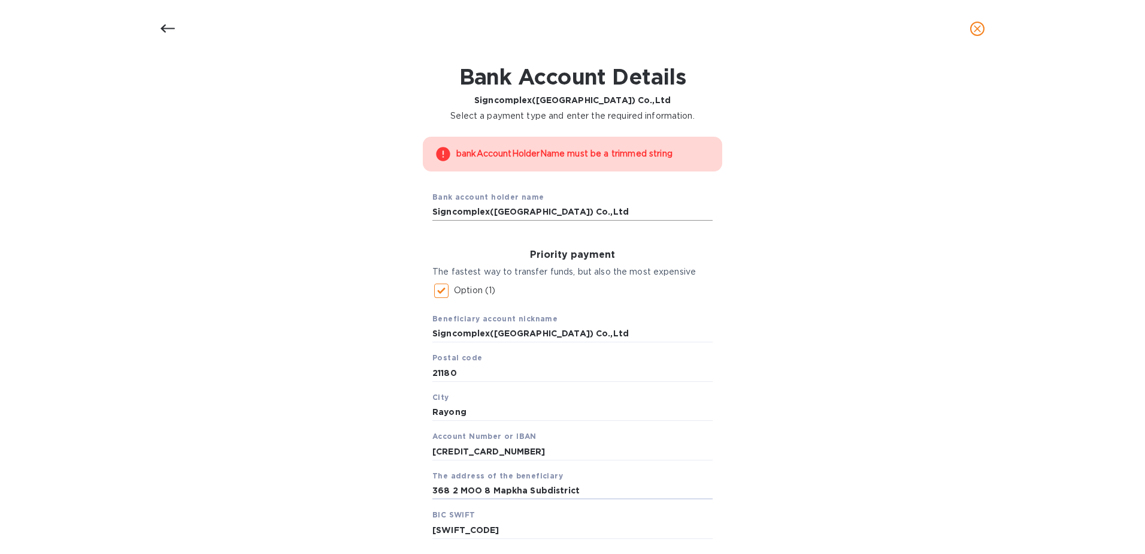
type input "368 2 MOO 8 Mapkha Subdistrict"
type input "Signcomplex Thailand Co Ltd"
click at [682, 291] on div "Priority payment The fastest way to transfer funds, but also the most expensive…" at bounding box center [573, 394] width 300 height 309
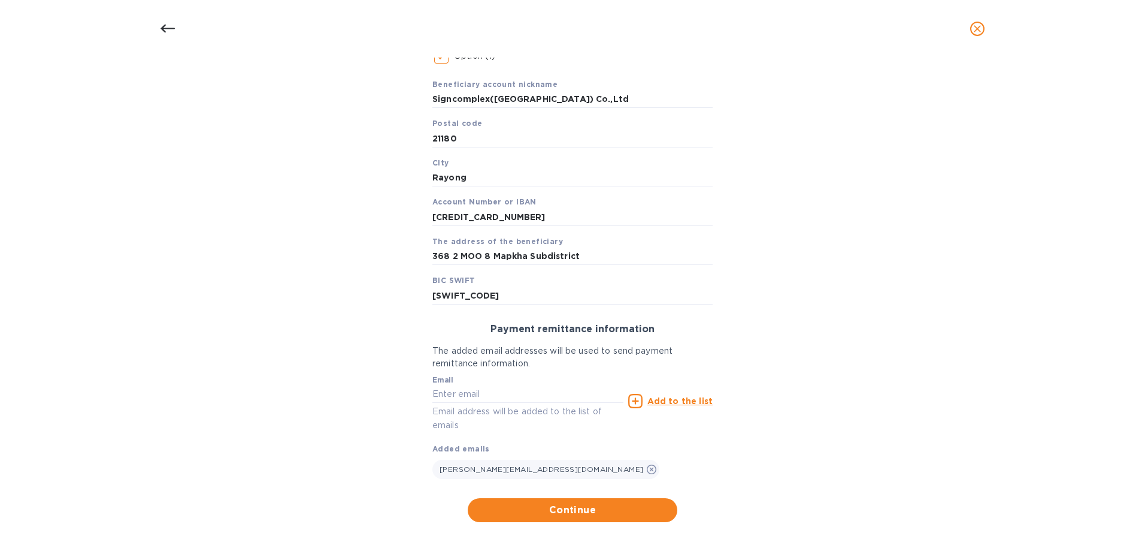
scroll to position [279, 0]
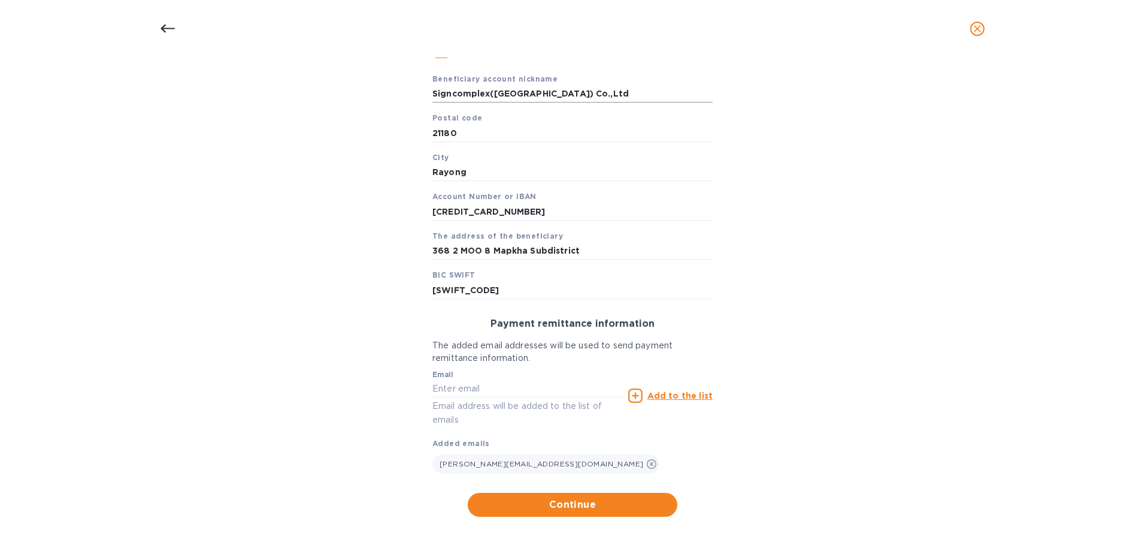
click at [488, 94] on input "Signcomplex([GEOGRAPHIC_DATA]) Co.,Ltd" at bounding box center [573, 94] width 280 height 18
type input "Signcomplex Thailand Co Ltd"
click at [588, 509] on span "Continue" at bounding box center [572, 504] width 191 height 14
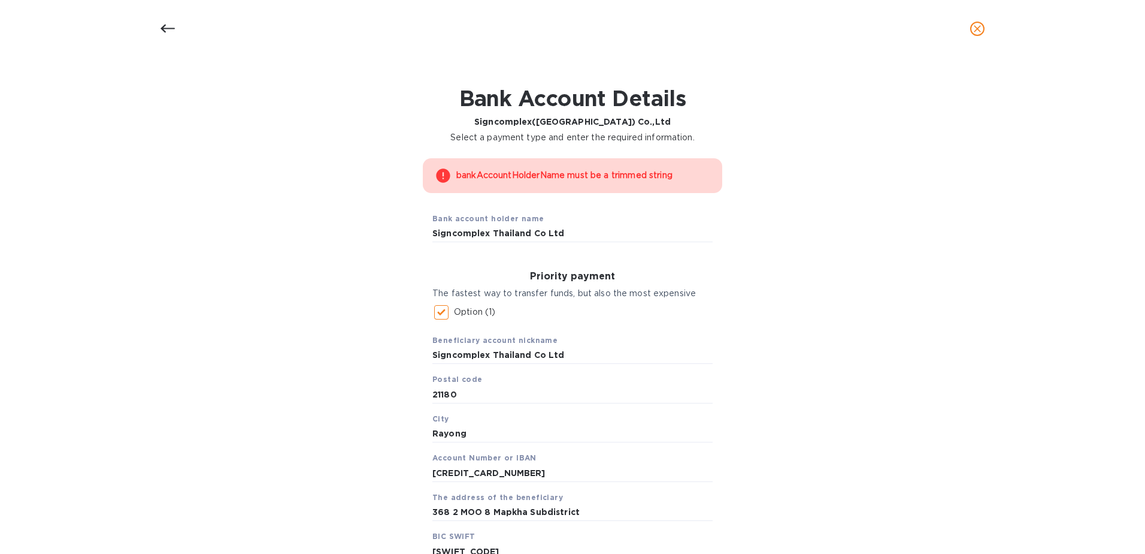
scroll to position [0, 0]
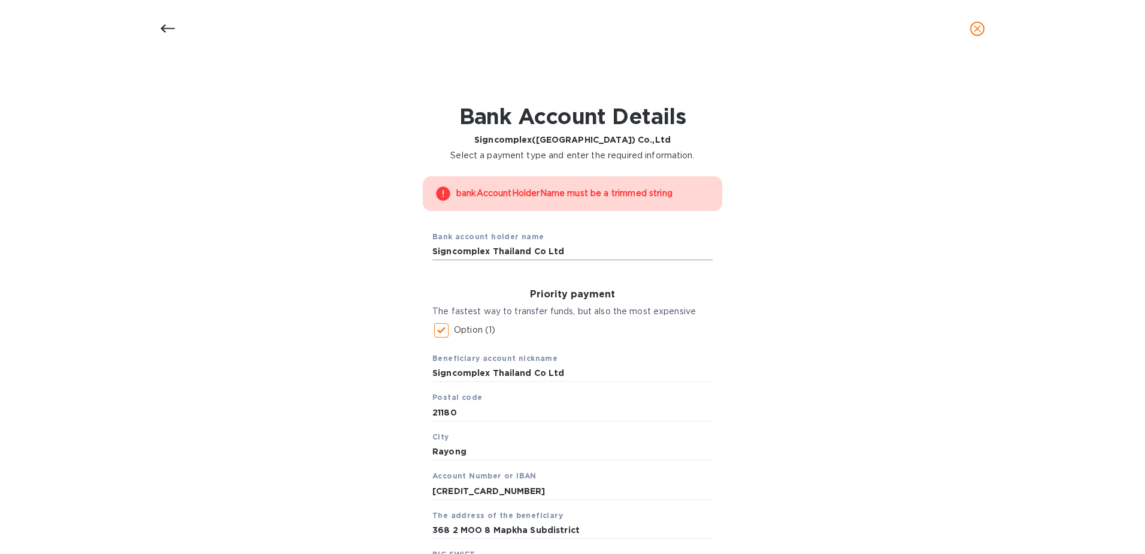
click at [450, 252] on input "Signcomplex Thailand Co Ltd" at bounding box center [573, 251] width 280 height 18
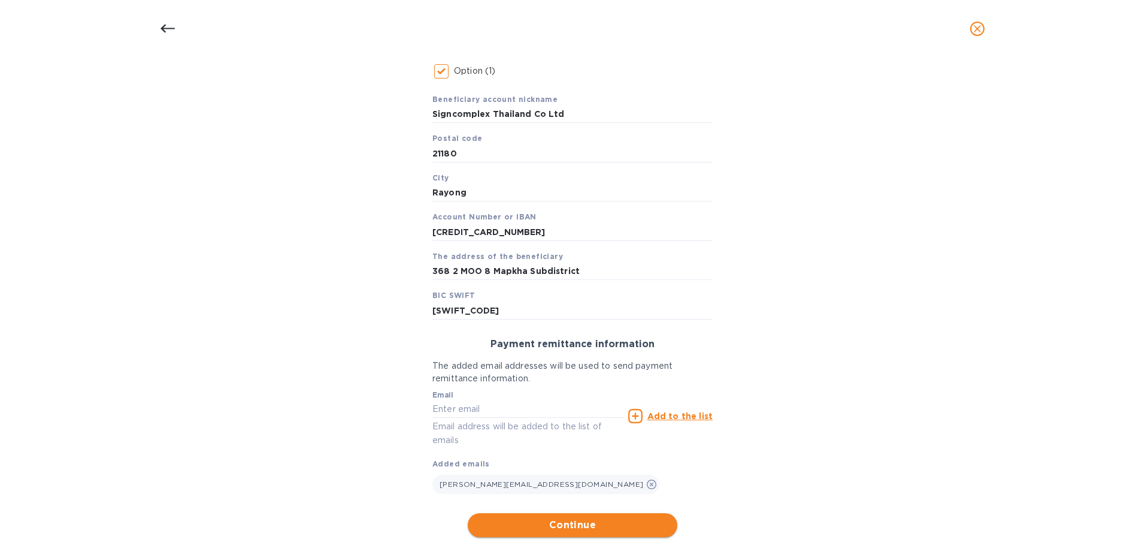
scroll to position [279, 0]
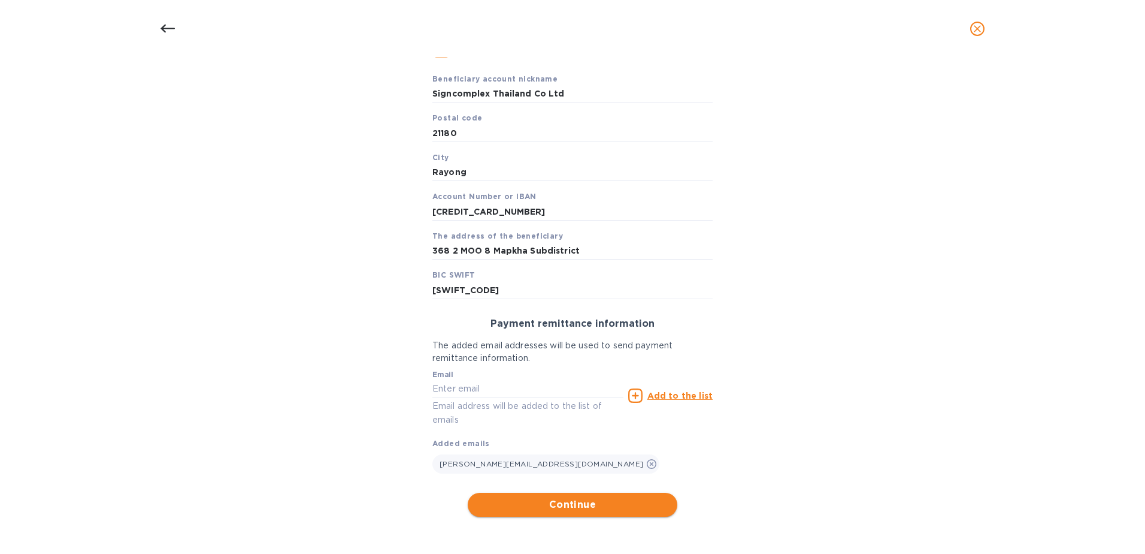
click at [570, 510] on span "Continue" at bounding box center [572, 504] width 191 height 14
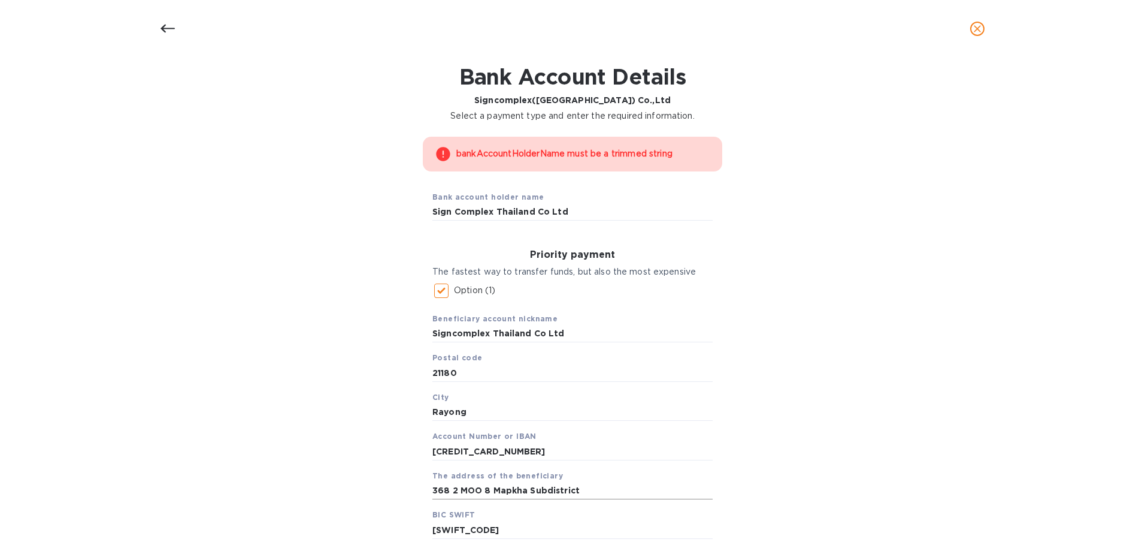
scroll to position [60, 0]
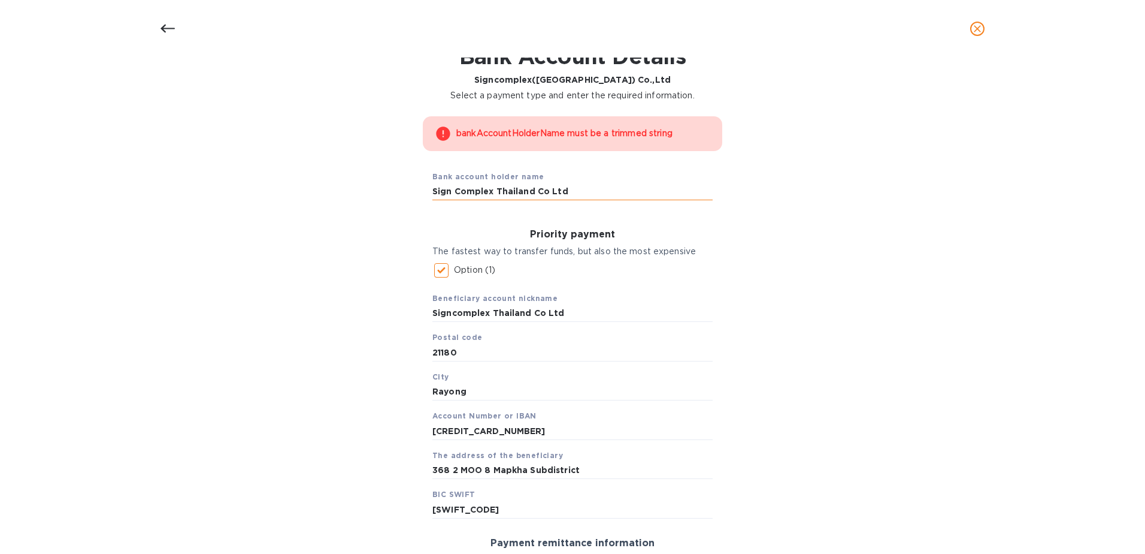
click at [573, 196] on input "Sign Complex Thailand Co Ltd" at bounding box center [573, 191] width 280 height 18
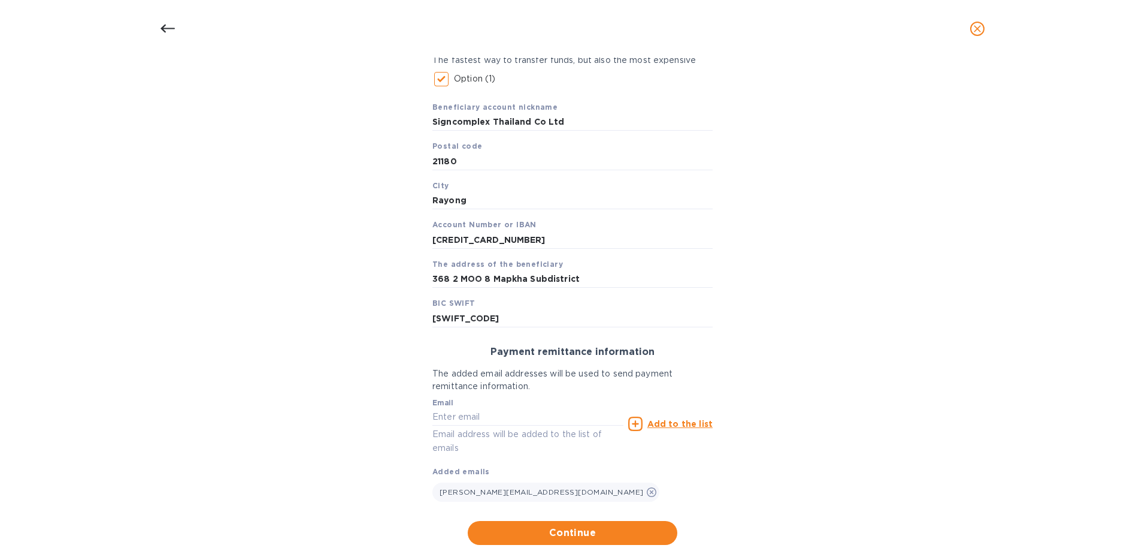
scroll to position [279, 0]
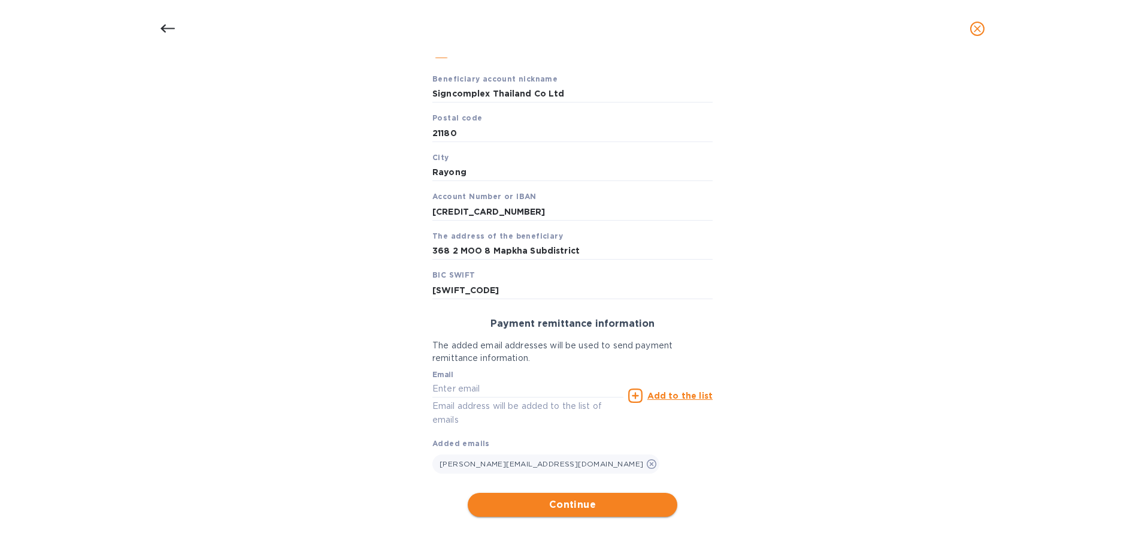
type input "Sign Complex Thailand Co Ltd"
click at [582, 515] on button "Continue" at bounding box center [573, 504] width 210 height 24
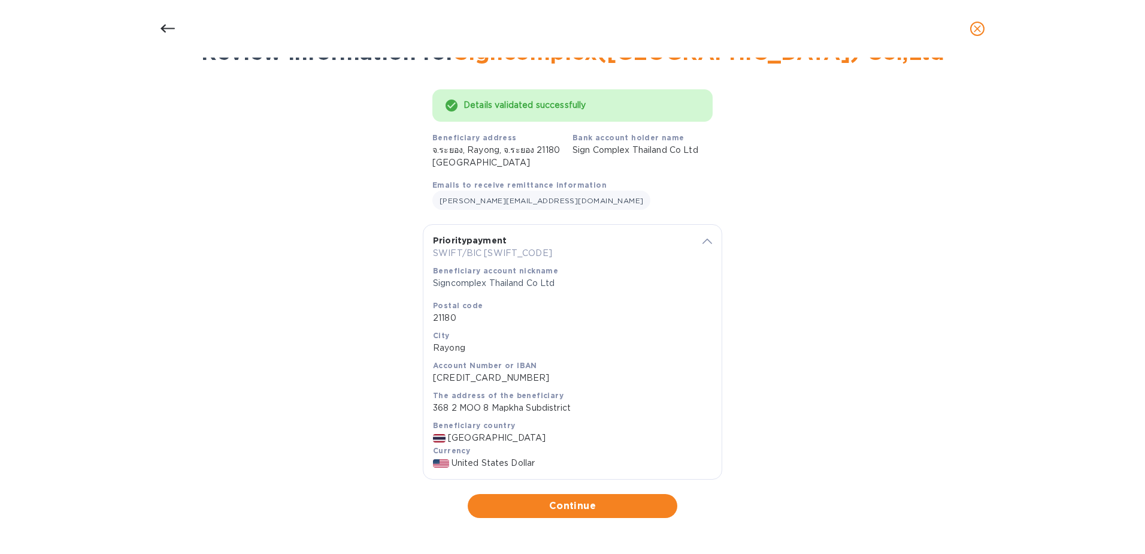
scroll to position [66, 0]
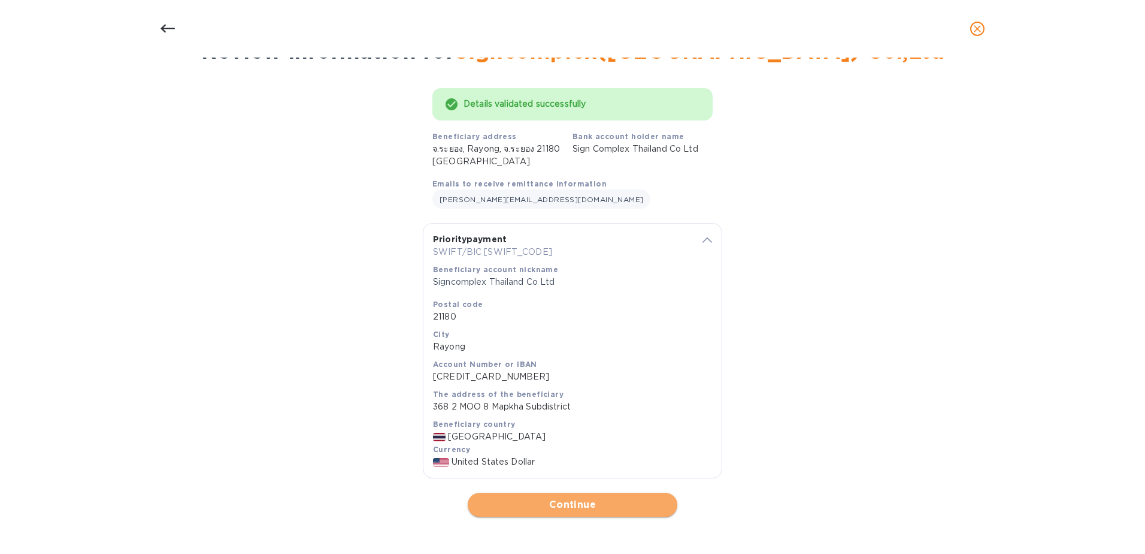
click at [542, 497] on span "Continue" at bounding box center [572, 504] width 191 height 14
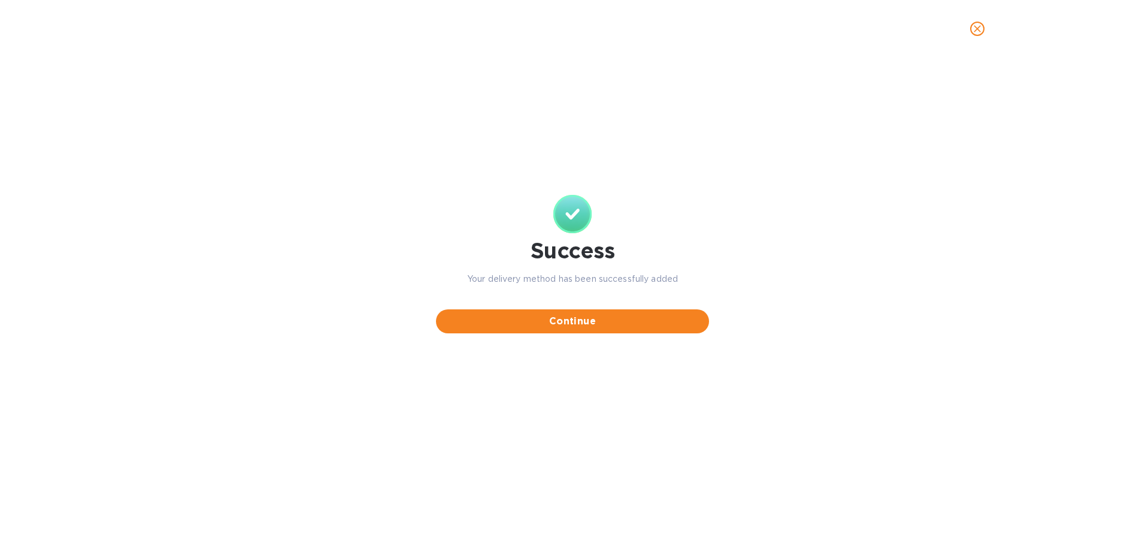
scroll to position [0, 0]
click at [649, 323] on span "Continue" at bounding box center [573, 321] width 254 height 14
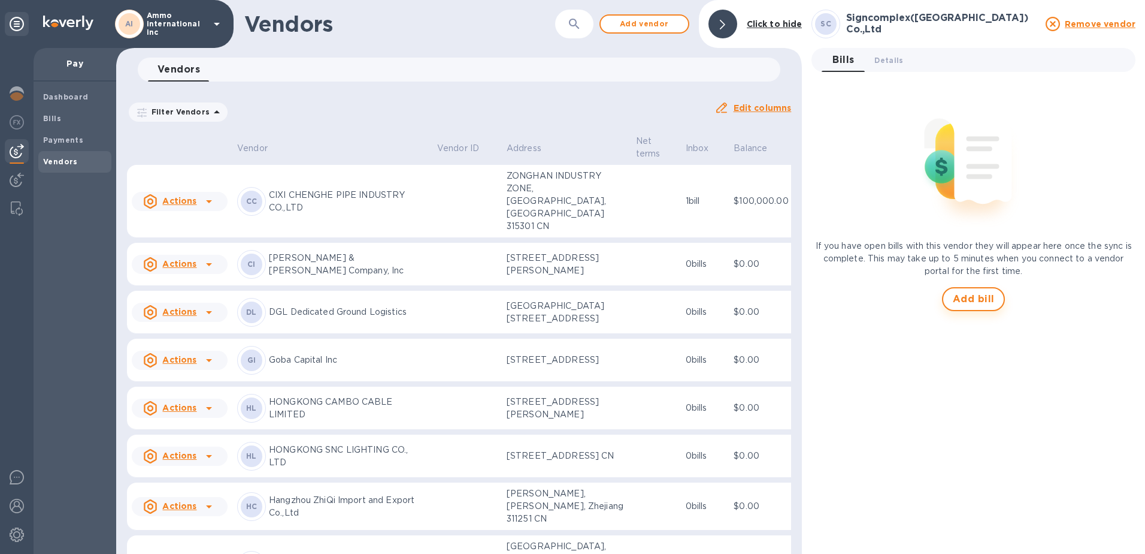
click at [965, 304] on span "Add bill" at bounding box center [974, 299] width 42 height 14
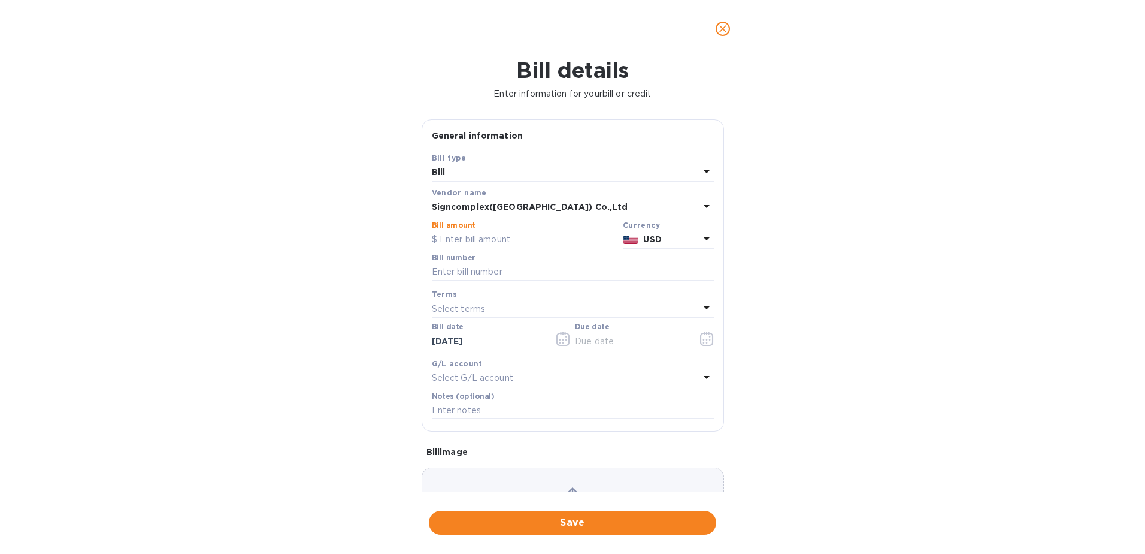
click at [465, 243] on input "text" at bounding box center [525, 240] width 186 height 18
type input "79,500"
click at [474, 274] on input "text" at bounding box center [573, 272] width 282 height 18
paste input "AM20250115M4"
type input "AM20250115M4"
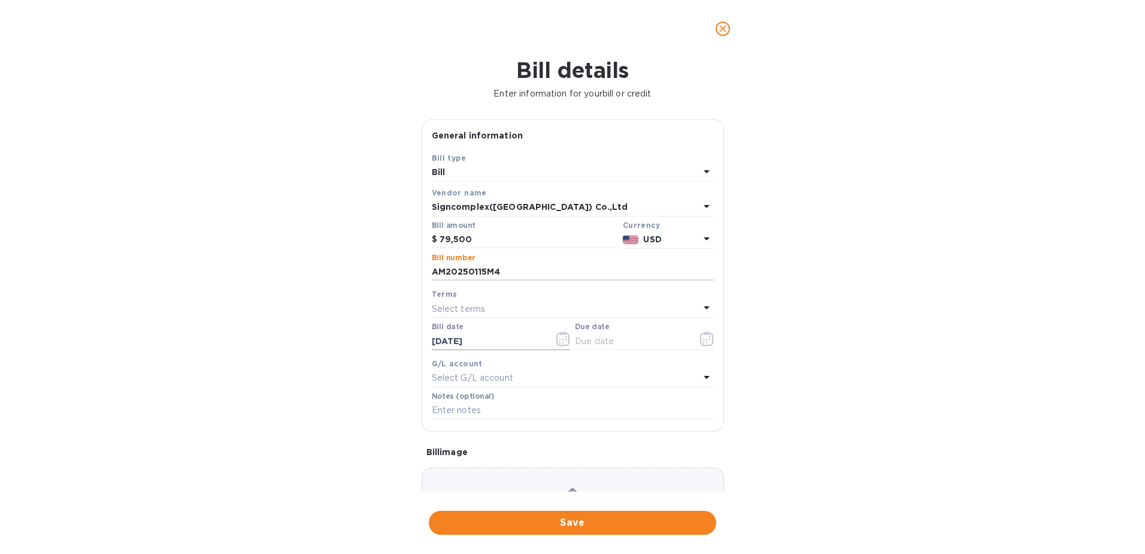
click at [488, 343] on input "[DATE]" at bounding box center [488, 341] width 113 height 18
click at [563, 337] on icon "button" at bounding box center [564, 338] width 14 height 14
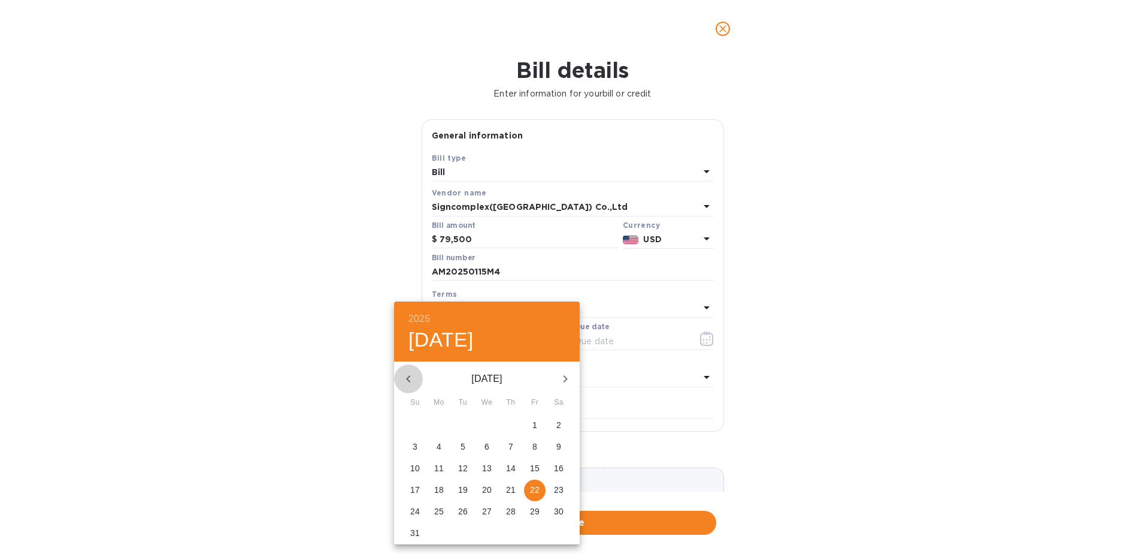
click at [405, 376] on icon "button" at bounding box center [408, 378] width 14 height 14
click at [464, 489] on p "22" at bounding box center [463, 489] width 10 height 12
type input "[DATE]"
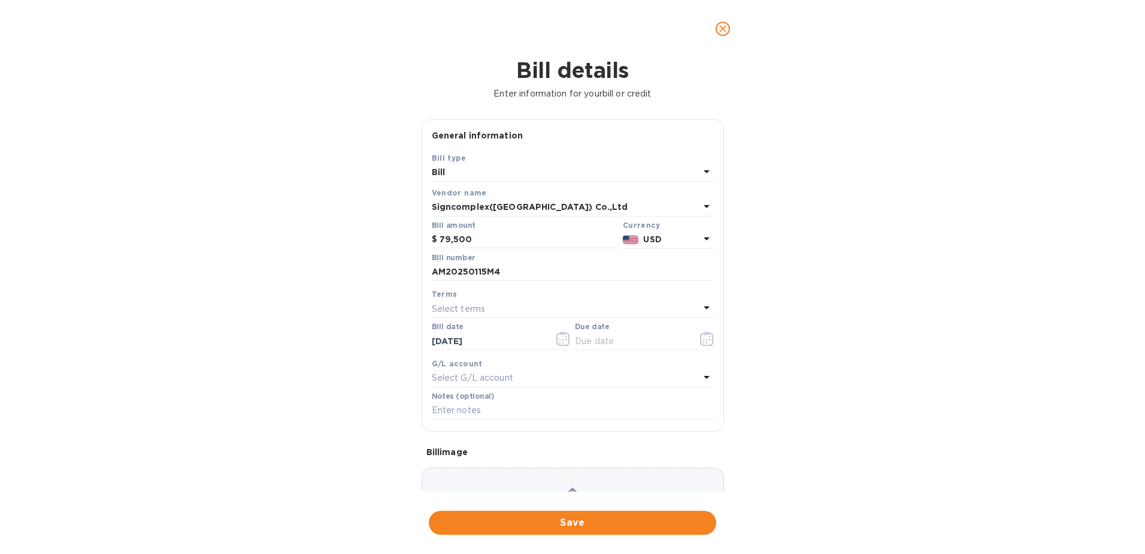
click at [500, 306] on div "Select terms" at bounding box center [566, 308] width 268 height 17
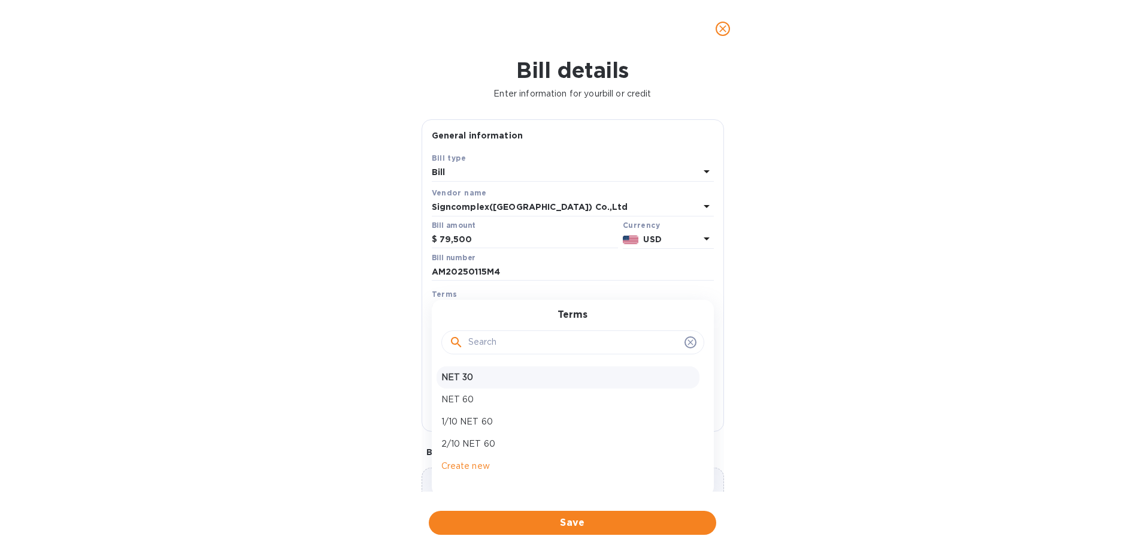
click at [464, 371] on p "NET 30" at bounding box center [568, 377] width 253 height 13
type input "[DATE]"
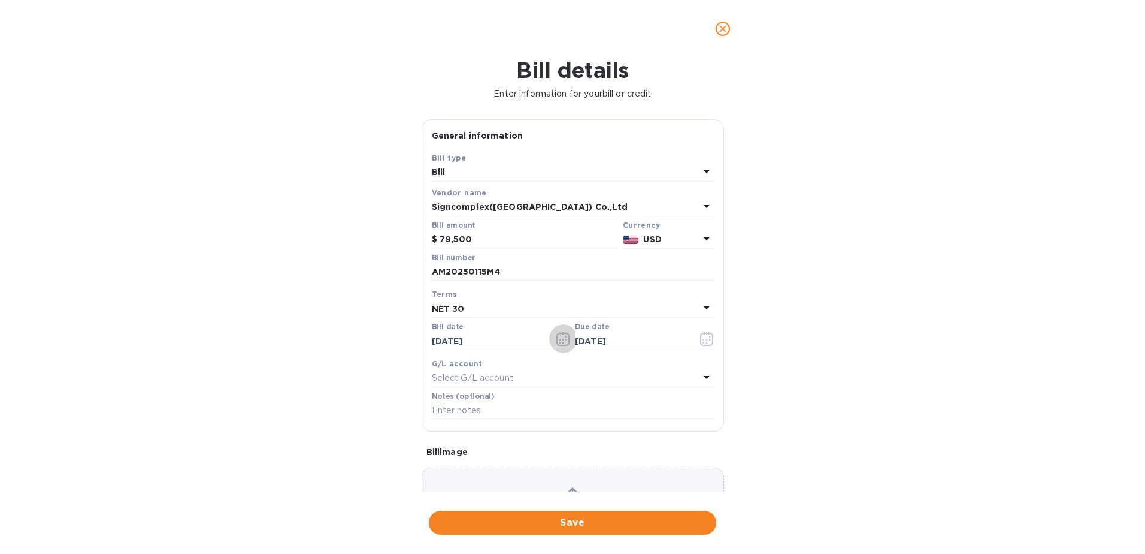
click at [557, 339] on icon "button" at bounding box center [564, 338] width 14 height 14
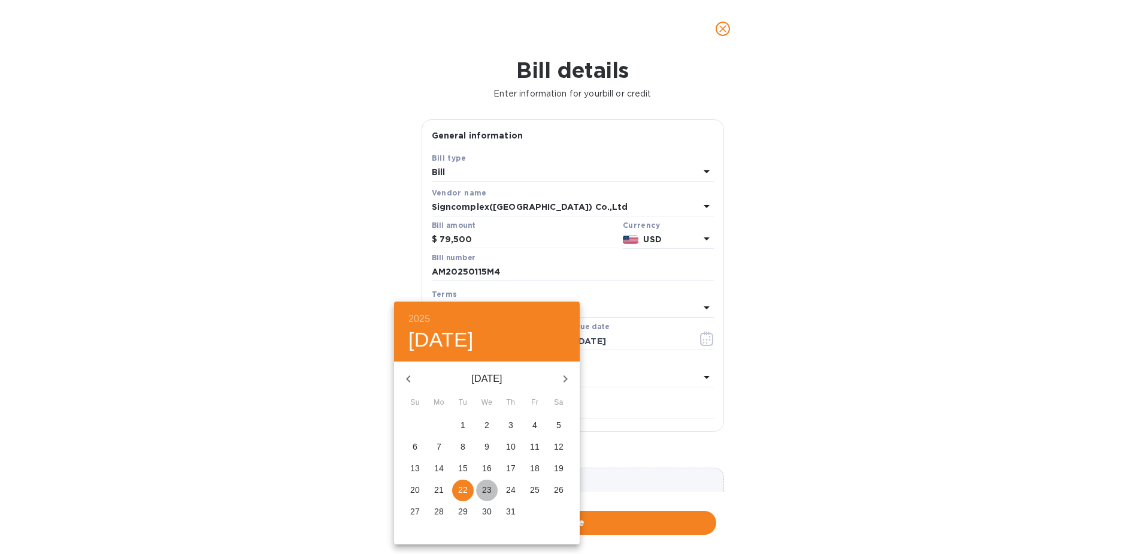
click at [479, 491] on span "23" at bounding box center [487, 489] width 22 height 12
type input "[DATE]"
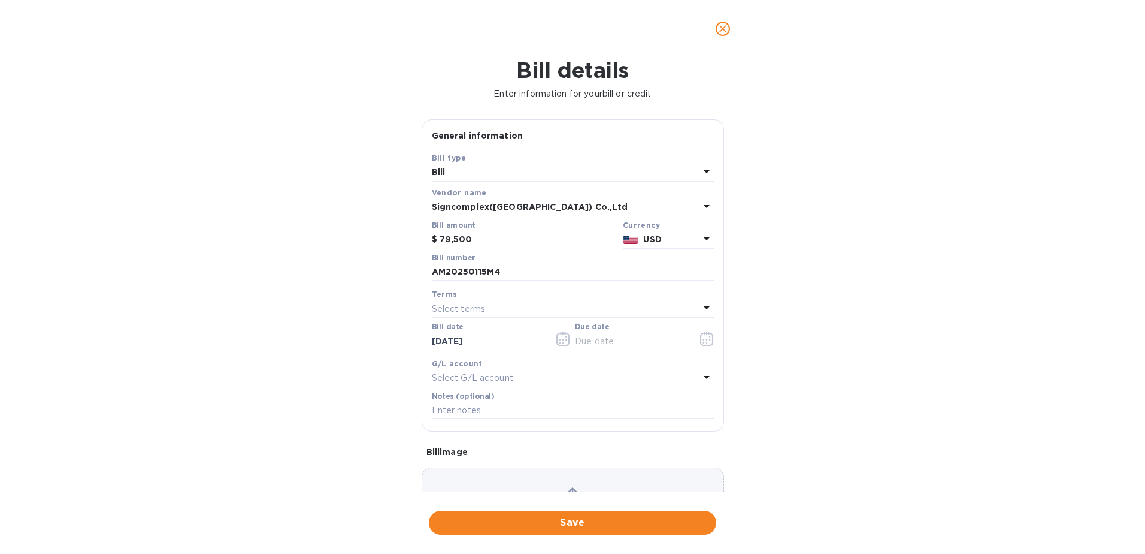
click at [491, 307] on div "Select terms" at bounding box center [566, 308] width 268 height 17
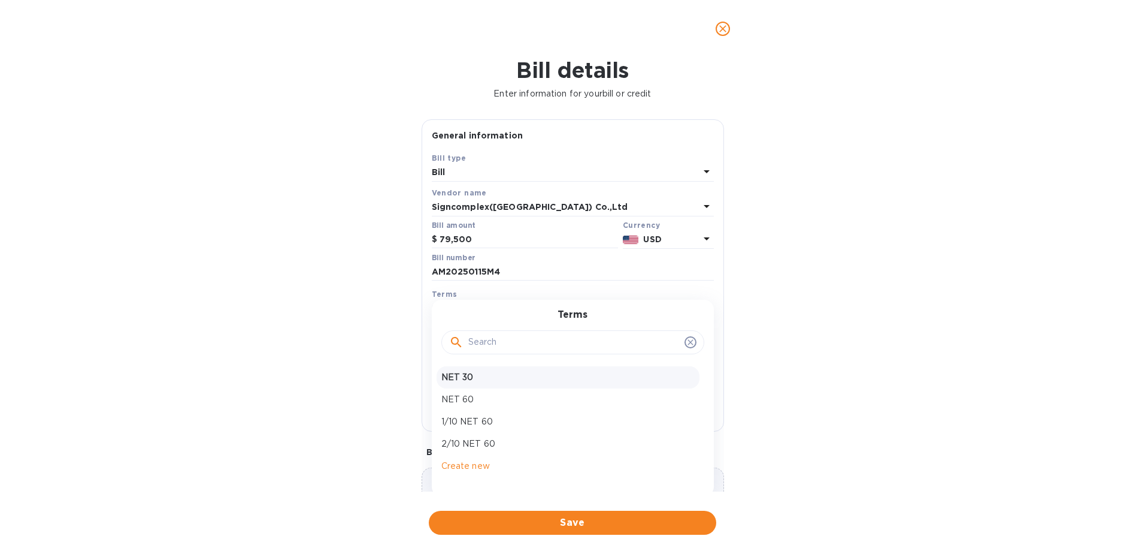
click at [457, 379] on p "NET 30" at bounding box center [568, 377] width 253 height 13
type input "[DATE]"
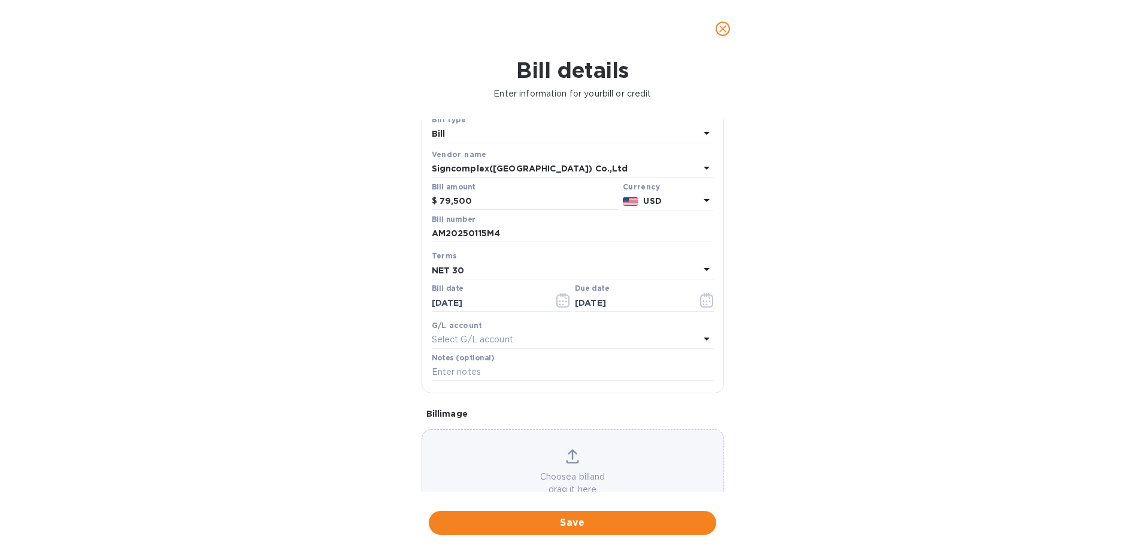
scroll to position [77, 0]
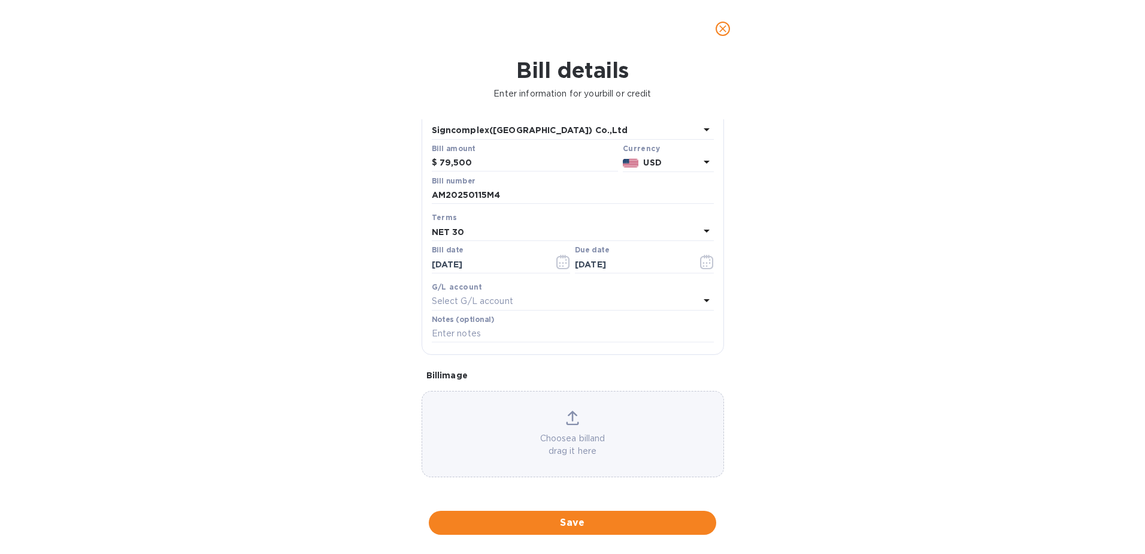
click at [510, 429] on div "Choose a bill and drag it here" at bounding box center [572, 433] width 301 height 47
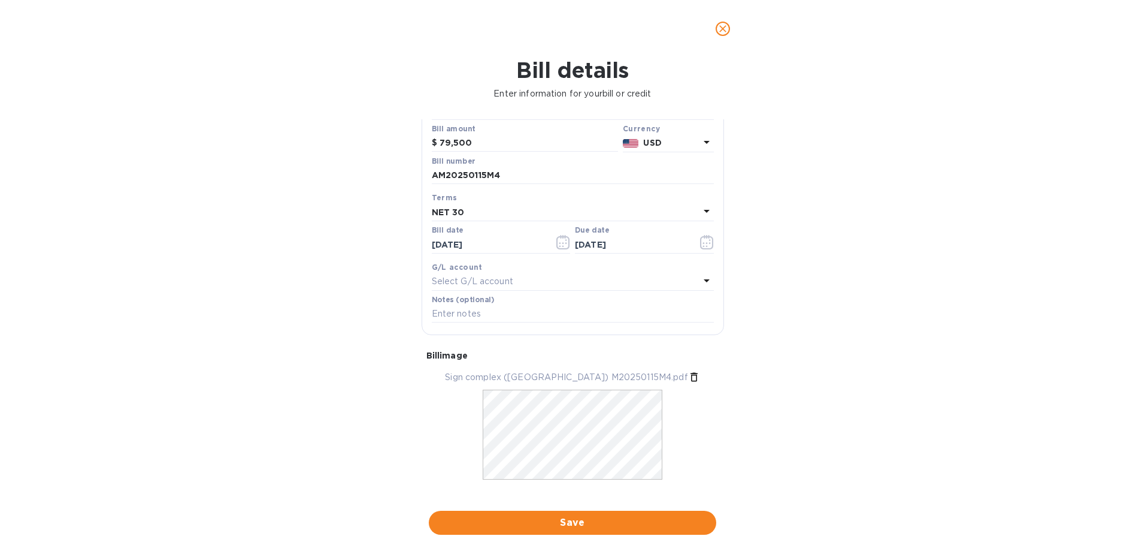
scroll to position [113, 0]
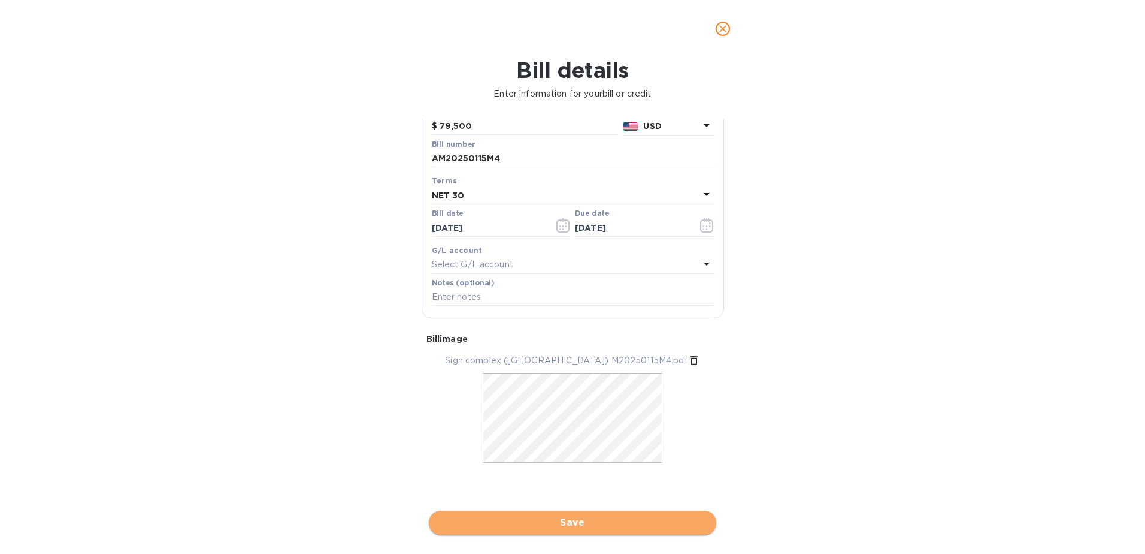
click at [592, 520] on span "Save" at bounding box center [573, 522] width 268 height 14
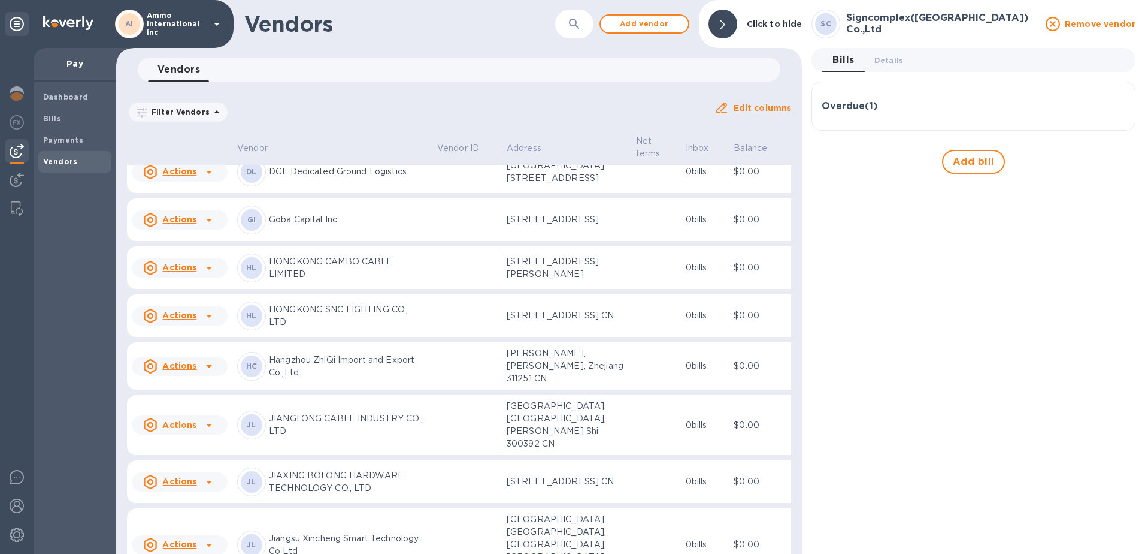
scroll to position [0, 0]
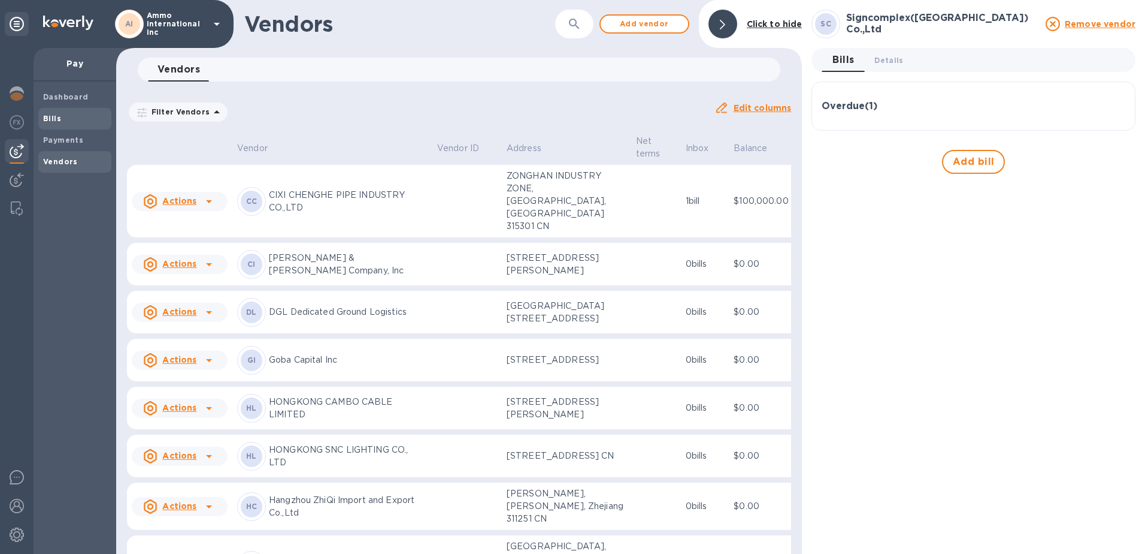
click at [67, 125] on div "Bills" at bounding box center [74, 119] width 73 height 22
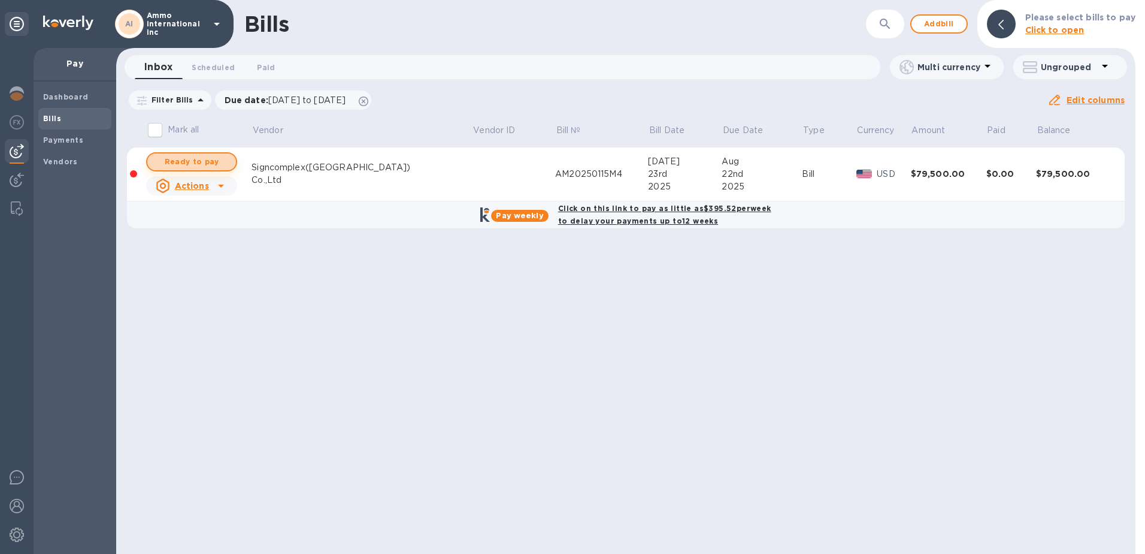
click at [210, 166] on span "Ready to pay" at bounding box center [191, 162] width 69 height 14
checkbox input "true"
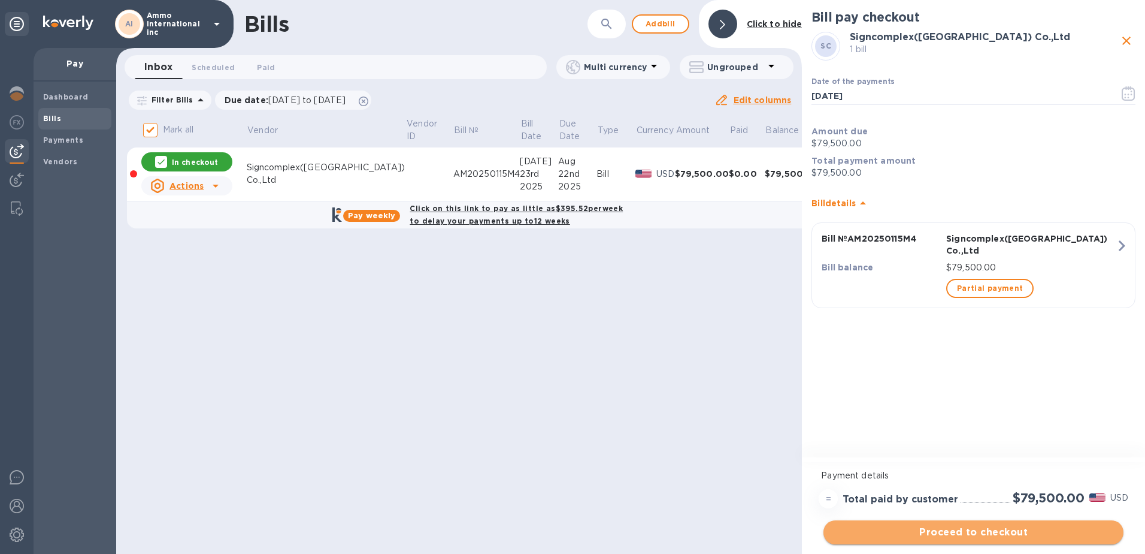
click at [953, 533] on span "Proceed to checkout" at bounding box center [973, 532] width 281 height 14
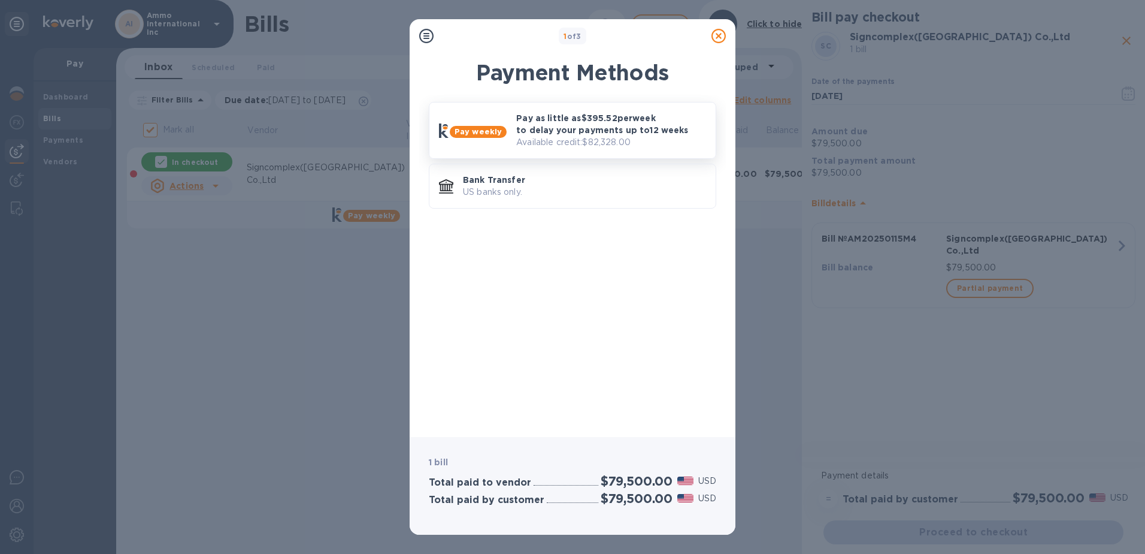
click at [513, 131] on div "Pay as little as $395.52 per week to delay your payments up to 12 weeks Availab…" at bounding box center [611, 130] width 199 height 46
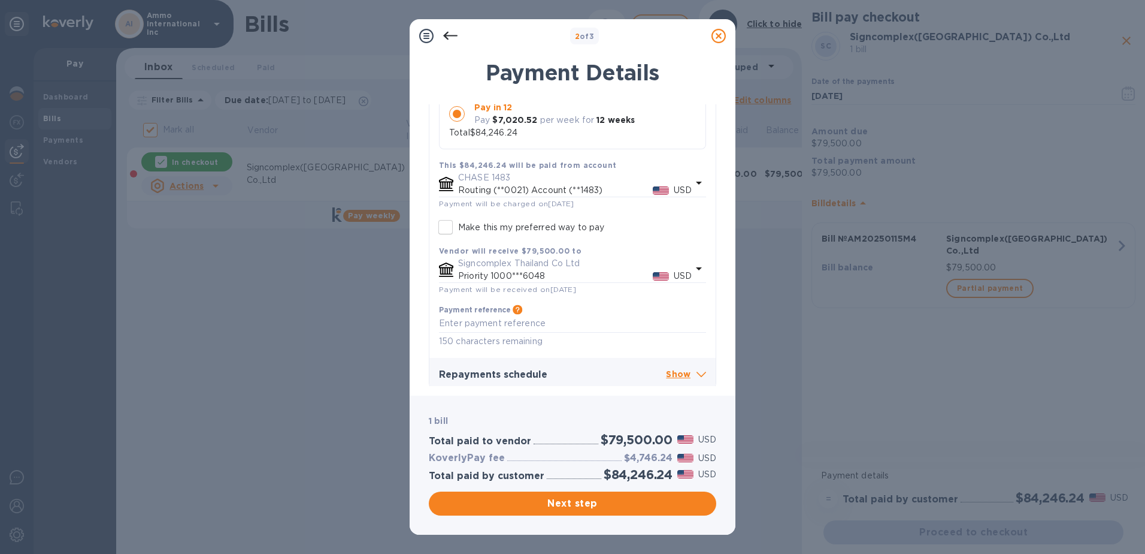
scroll to position [230, 0]
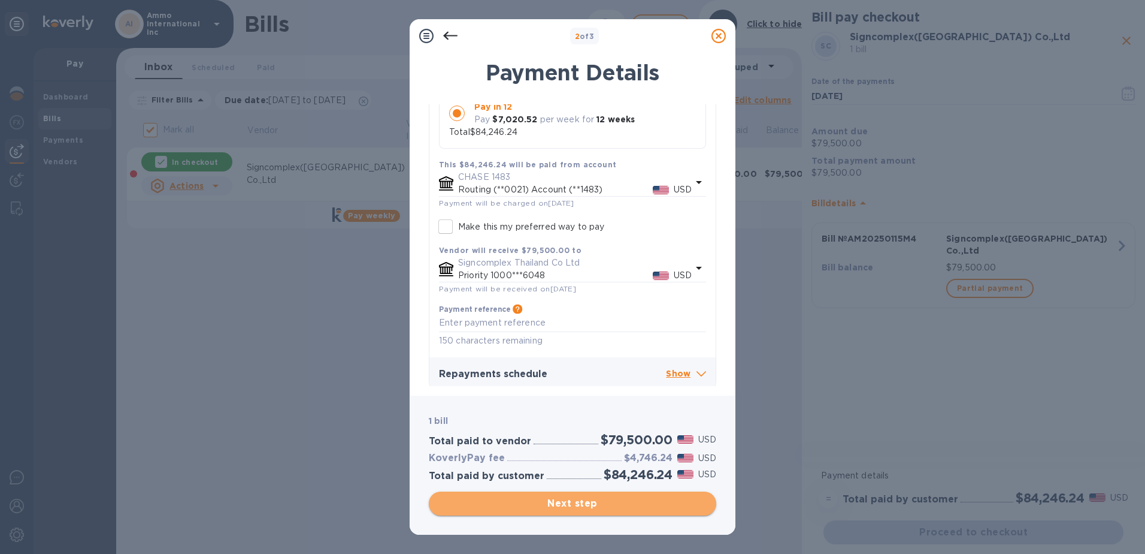
click at [552, 509] on span "Next step" at bounding box center [573, 503] width 268 height 14
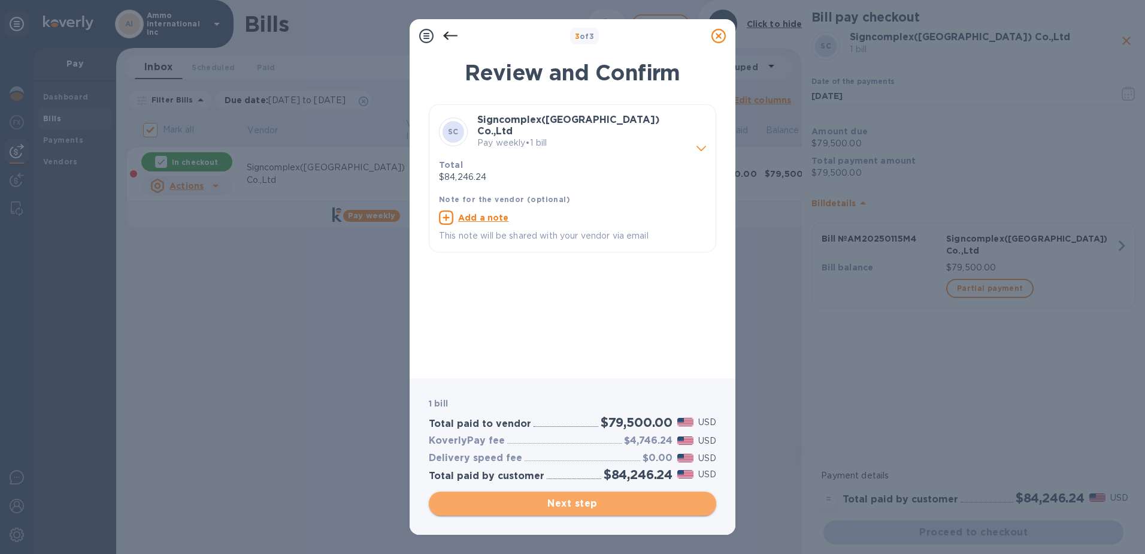
click at [552, 509] on span "Next step" at bounding box center [573, 503] width 268 height 14
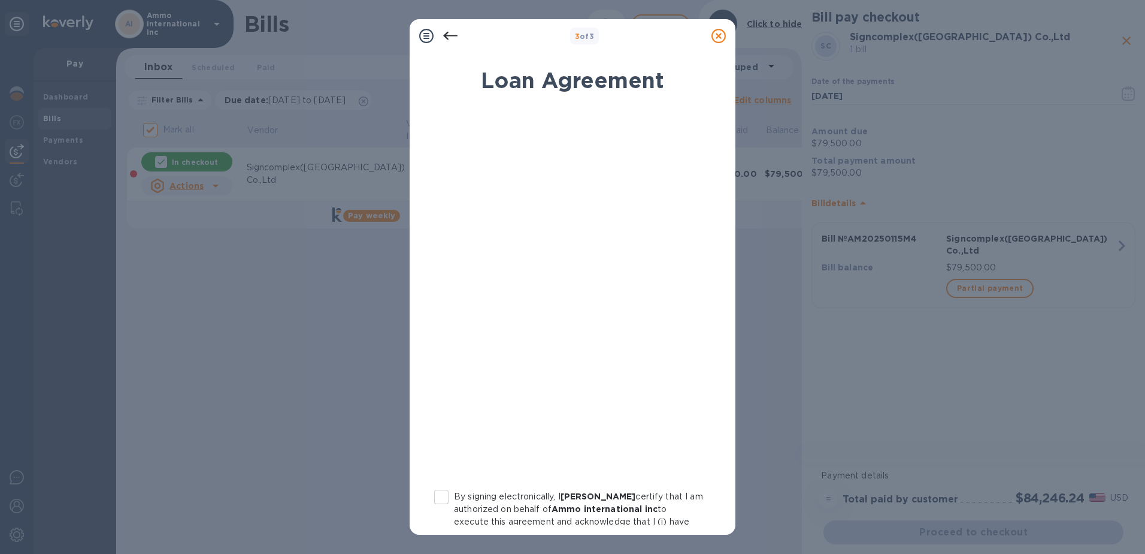
click at [439, 500] on input "By signing electronically, I [PERSON_NAME] certify that I am authorized on beha…" at bounding box center [441, 496] width 25 height 25
checkbox input "true"
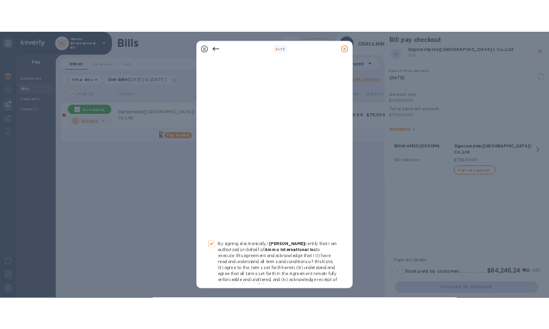
scroll to position [129, 0]
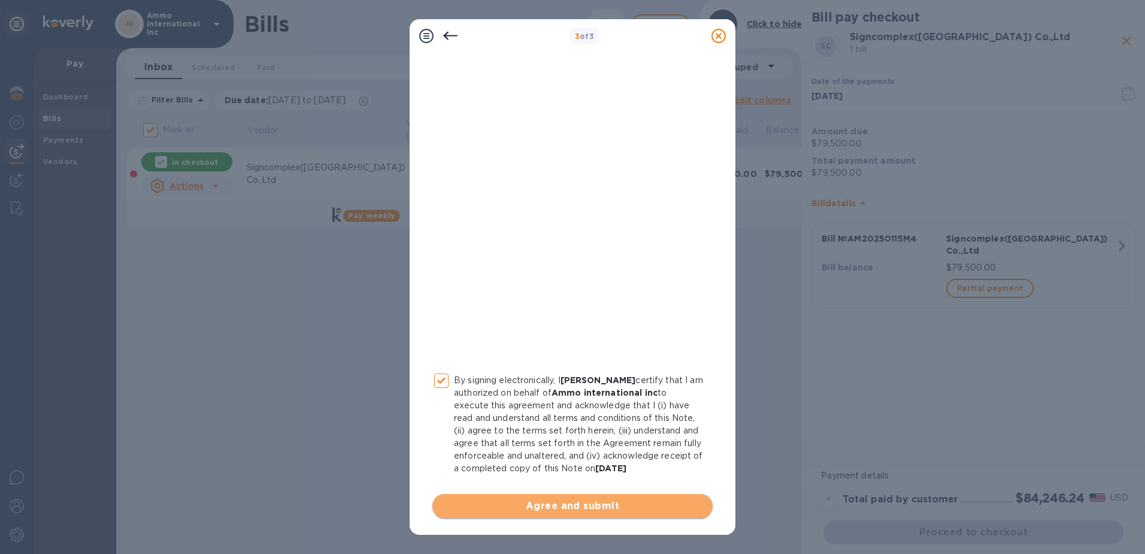
click at [575, 510] on span "Agree and submit" at bounding box center [572, 505] width 261 height 14
